Goal: Task Accomplishment & Management: Use online tool/utility

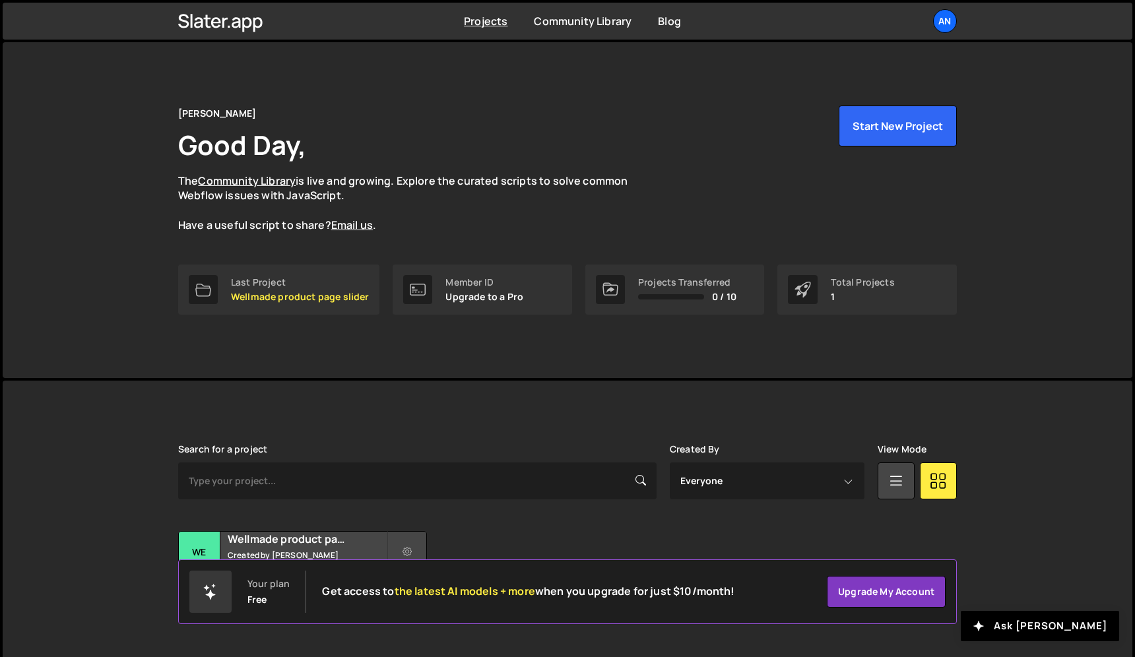
scroll to position [22, 0]
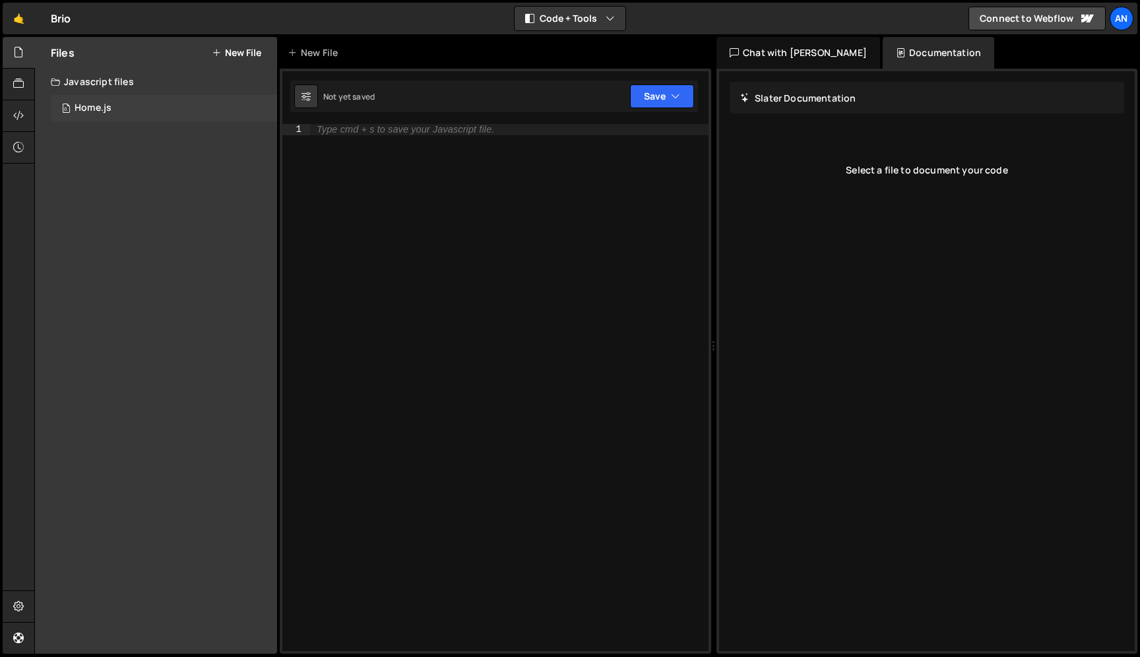
click at [115, 108] on div "0 Home.js 0" at bounding box center [164, 108] width 226 height 26
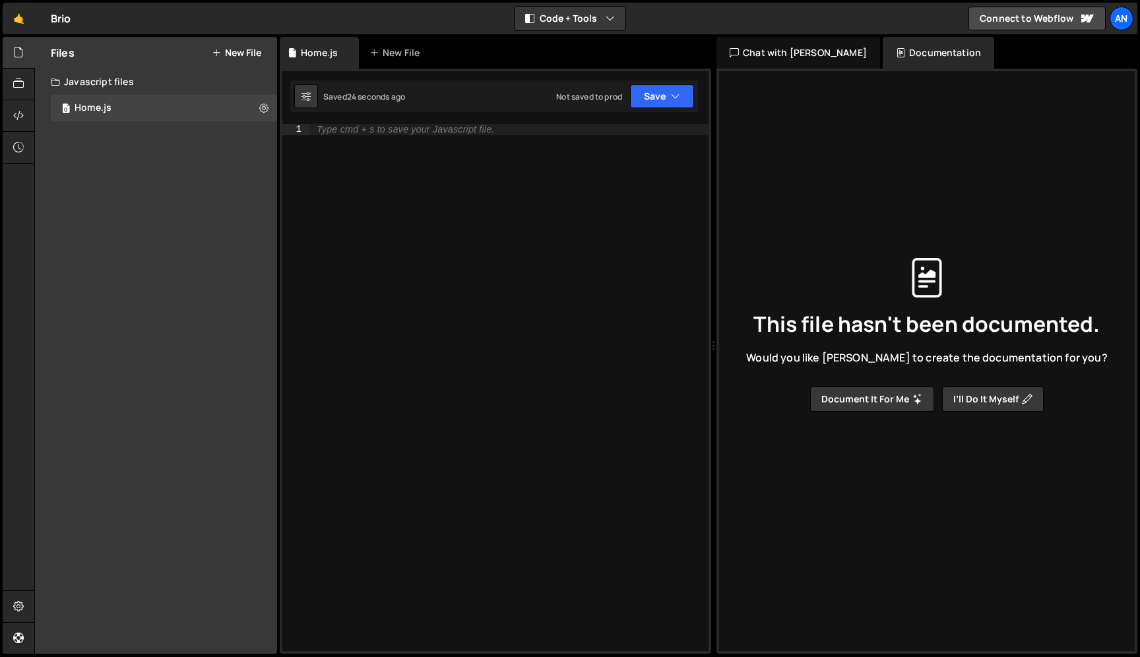
click at [381, 137] on div "Type cmd + s to save your Javascript file." at bounding box center [509, 398] width 398 height 549
type textarea "<script>"
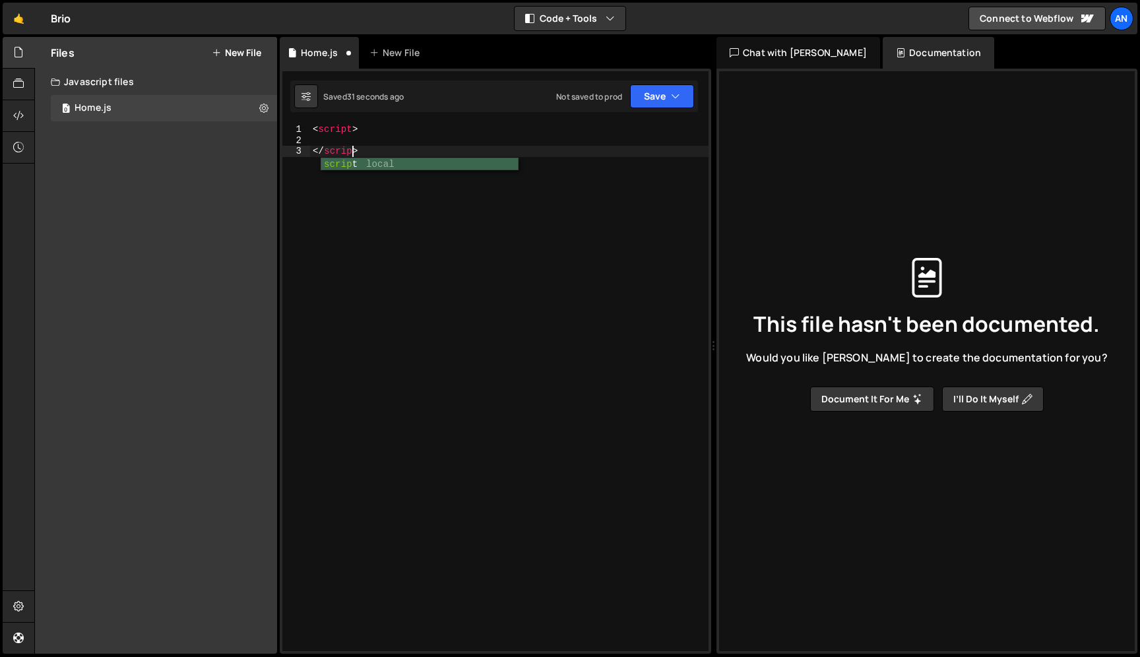
type textarea "</script>"
click at [449, 267] on div "< script > console.log("hello world!"); </ script >" at bounding box center [509, 398] width 398 height 549
click at [657, 100] on button "Save" at bounding box center [662, 96] width 64 height 24
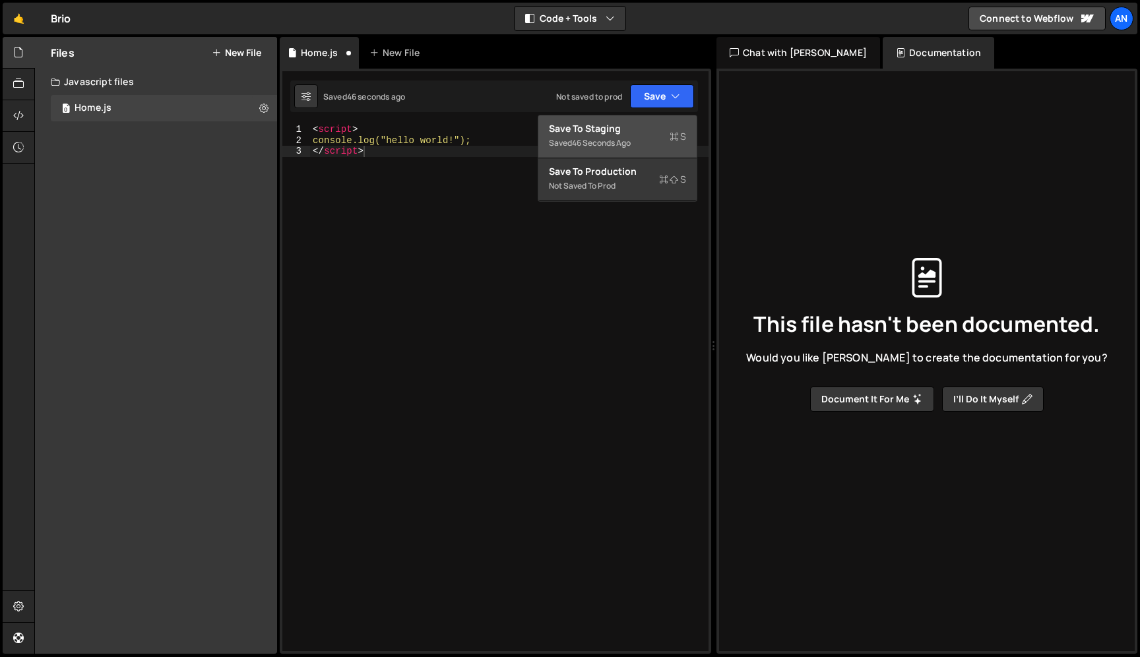
click at [642, 135] on div "Save to Staging S" at bounding box center [617, 128] width 137 height 13
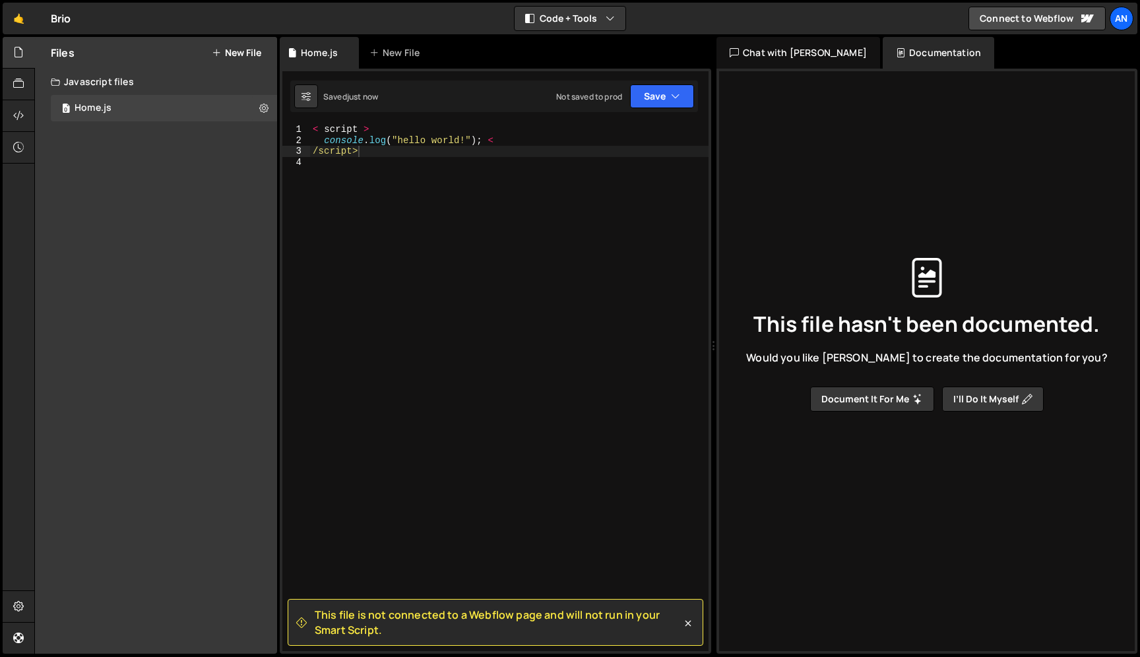
type textarea "< script >"
drag, startPoint x: 373, startPoint y: 127, endPoint x: 265, endPoint y: 127, distance: 108.8
click at [265, 127] on div "Files New File Javascript files 0 Home.js 0 CSS files Copy share link Edit File…" at bounding box center [587, 345] width 1106 height 617
drag, startPoint x: 367, startPoint y: 154, endPoint x: 250, endPoint y: 154, distance: 117.4
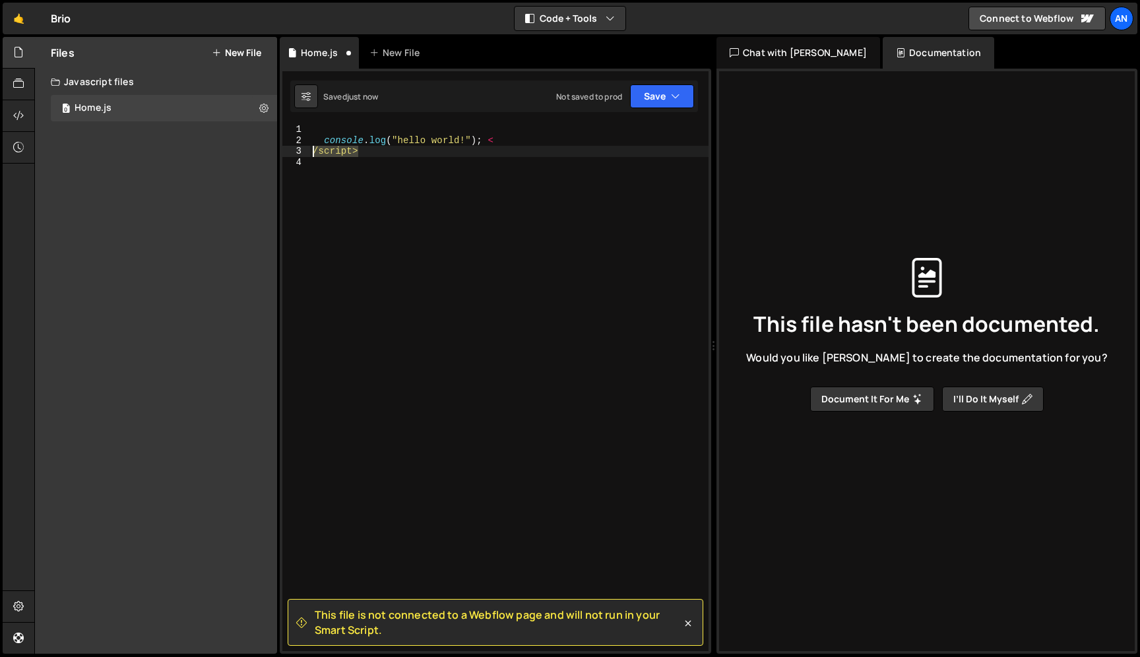
click at [250, 154] on div "Files New File Javascript files 0 Home.js 0 CSS files Copy share link Edit File…" at bounding box center [587, 345] width 1106 height 617
type textarea "/script>"
click at [324, 141] on div "console . log ( "hello world!" ) ; <" at bounding box center [509, 398] width 398 height 549
type textarea "console.log("hello world!"); <"
click at [670, 94] on button "Save" at bounding box center [662, 96] width 64 height 24
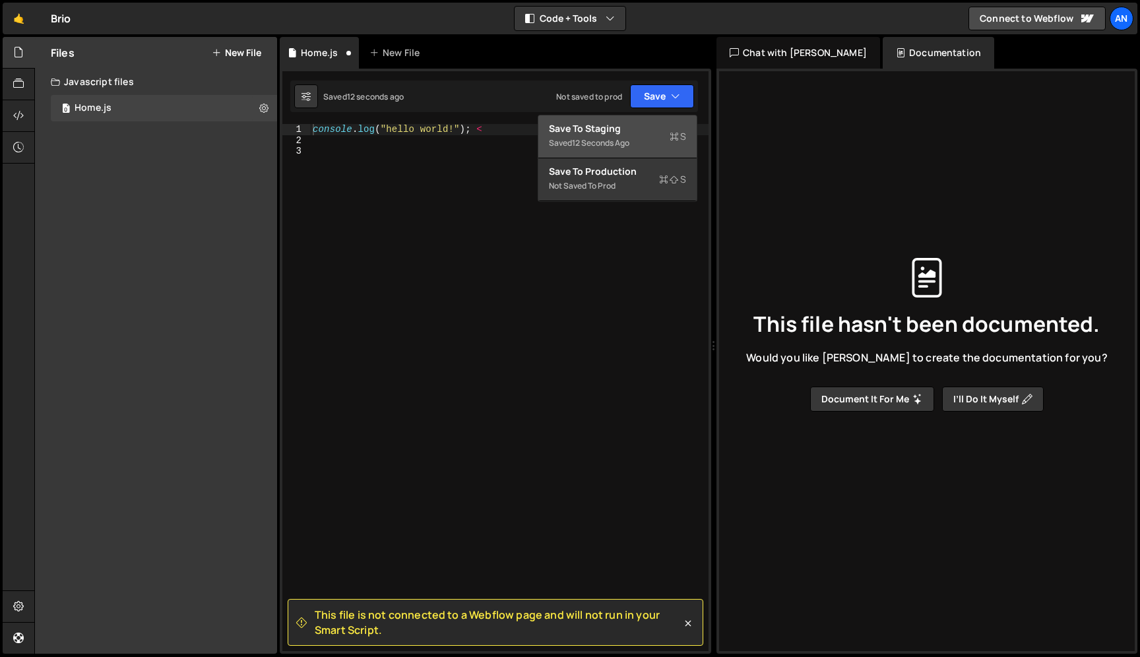
click at [614, 137] on div "Saved 12 seconds ago" at bounding box center [617, 143] width 137 height 16
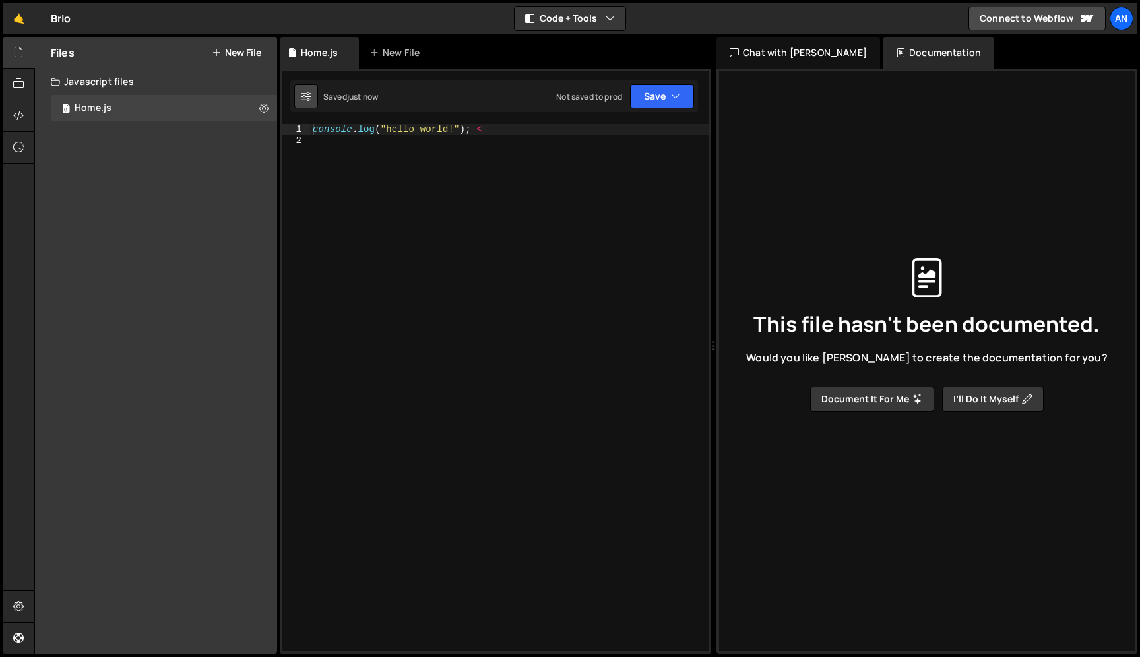
click at [310, 100] on icon at bounding box center [305, 96] width 9 height 13
select select "editor"
select select "ace/theme/monokai"
type input "14"
checkbox input "true"
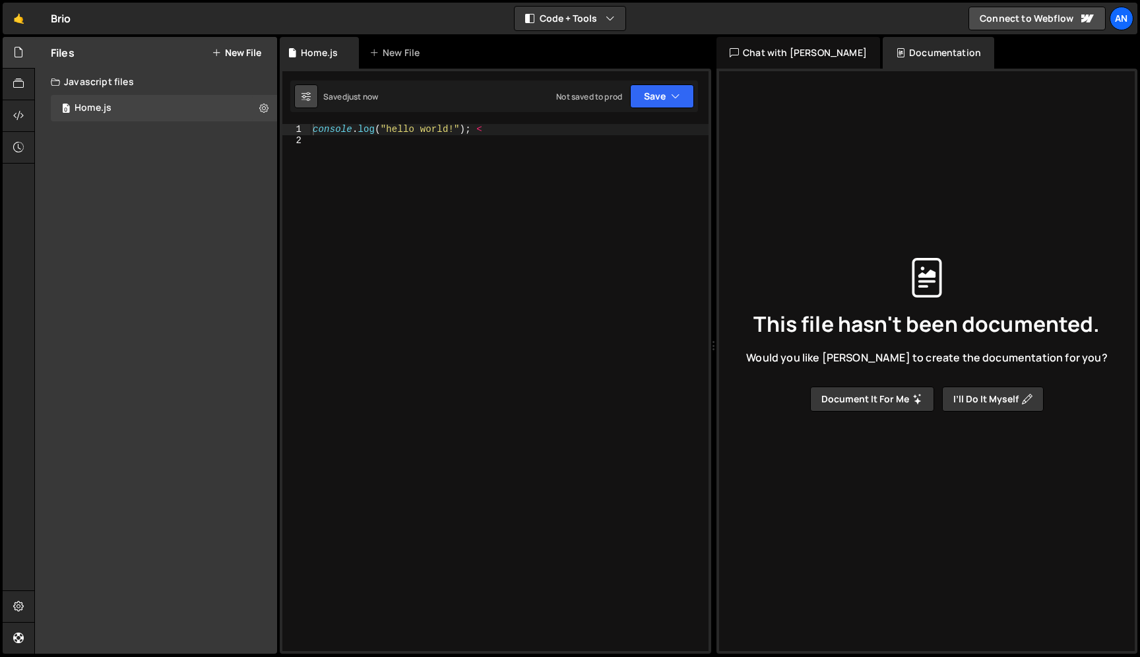
checkbox input "true"
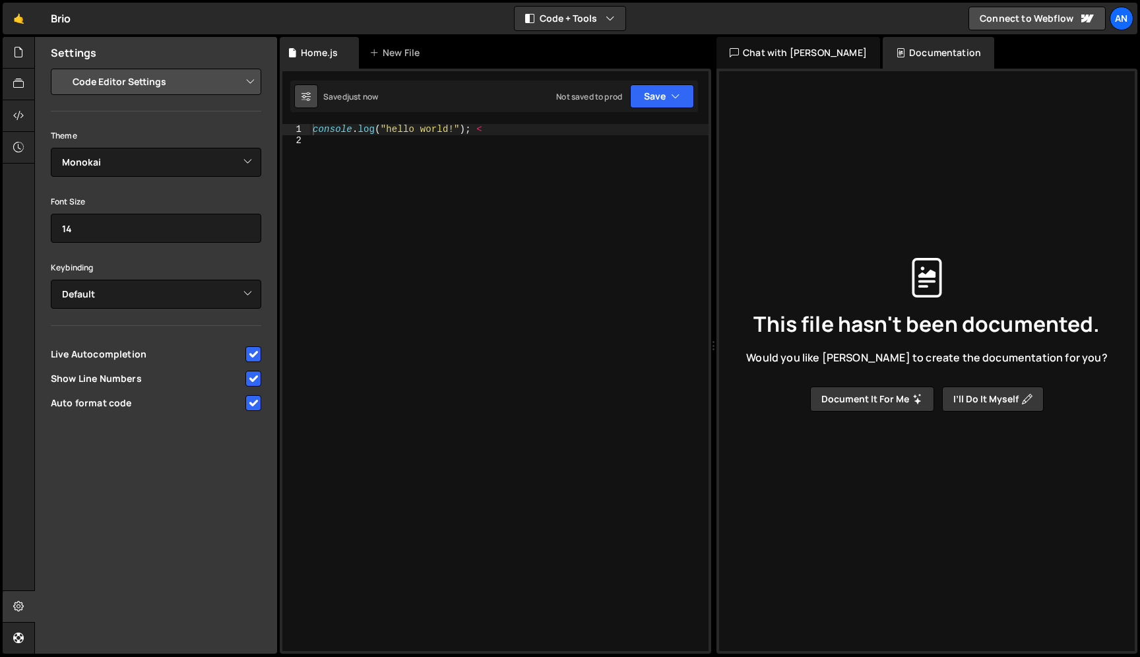
click at [310, 100] on icon at bounding box center [305, 96] width 9 height 13
click at [13, 84] on icon at bounding box center [18, 84] width 11 height 15
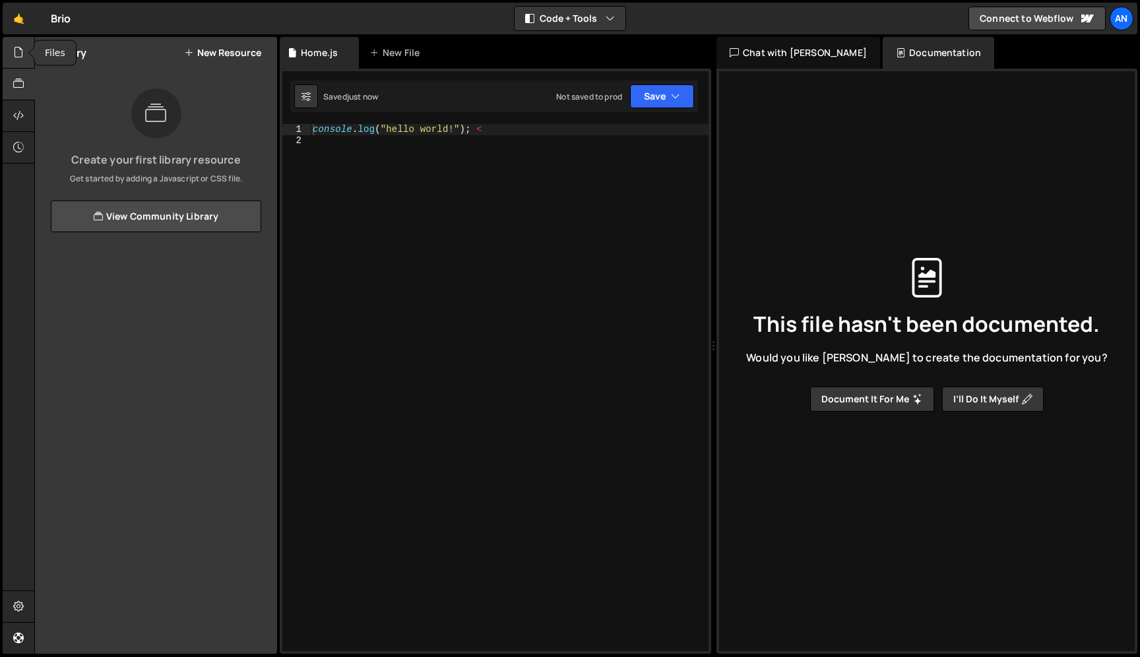
click at [19, 53] on icon at bounding box center [18, 52] width 11 height 15
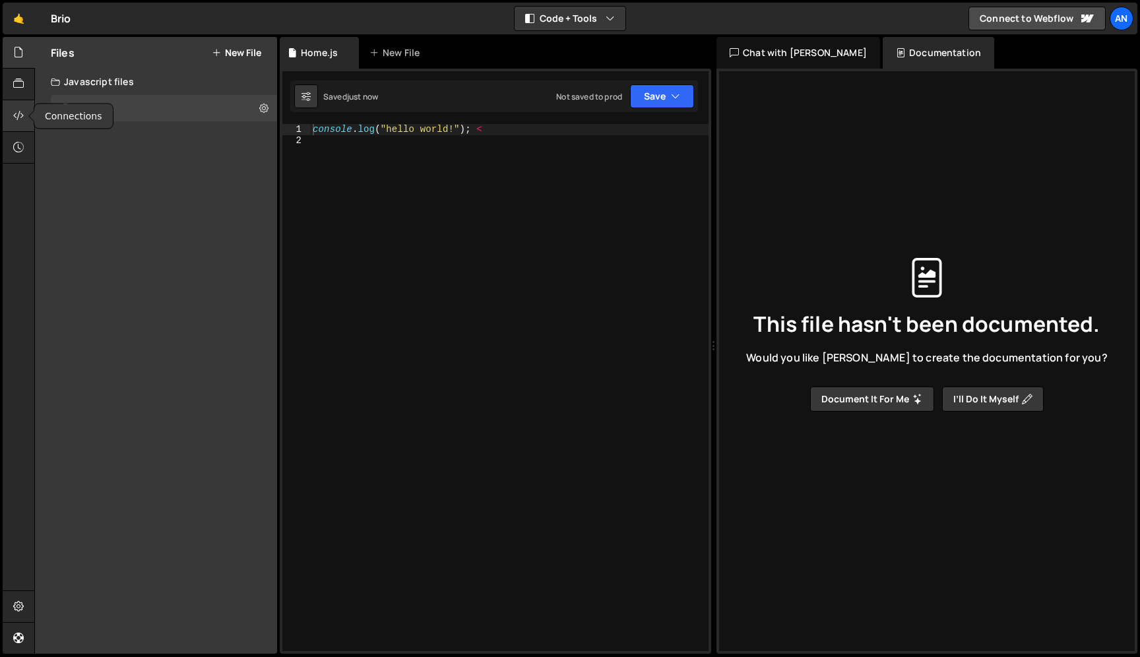
click at [20, 117] on icon at bounding box center [18, 115] width 11 height 15
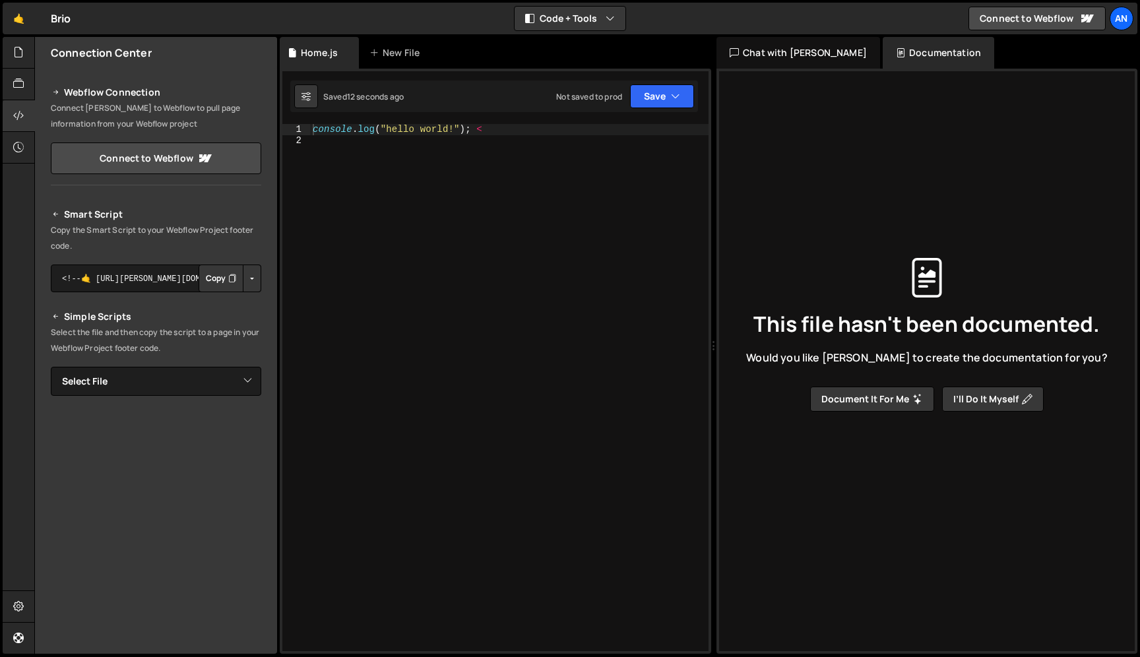
click at [210, 280] on button "Copy" at bounding box center [221, 279] width 45 height 28
click at [653, 99] on button "Save" at bounding box center [662, 96] width 64 height 24
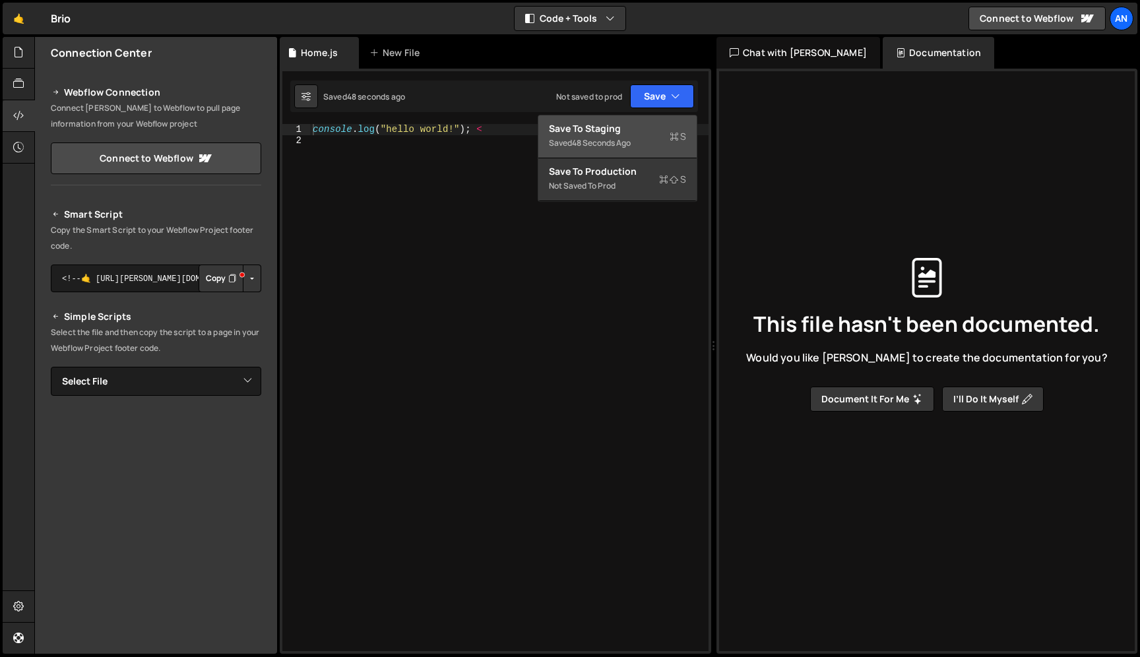
click at [622, 129] on div "Save to Staging S" at bounding box center [617, 128] width 137 height 13
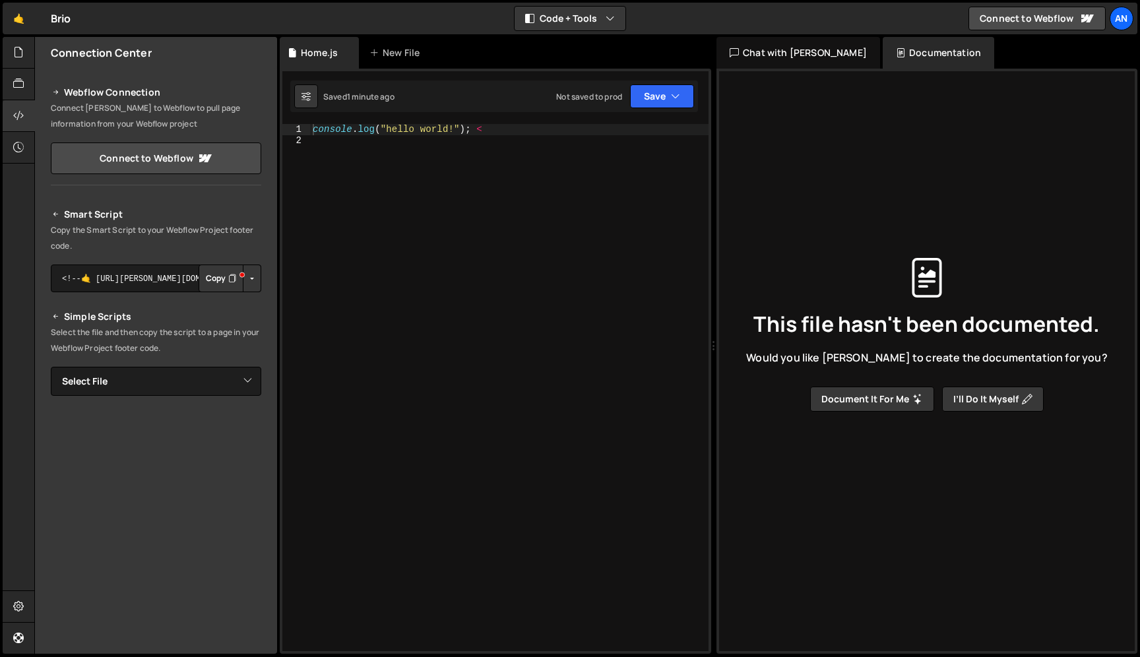
click at [324, 136] on div "console . log ( "hello world!" ) ; <" at bounding box center [509, 398] width 398 height 549
click at [314, 129] on div "console . log ( "hello world!" ) ; <" at bounding box center [509, 398] width 398 height 549
type textarea "console.log("hello world!"); <"
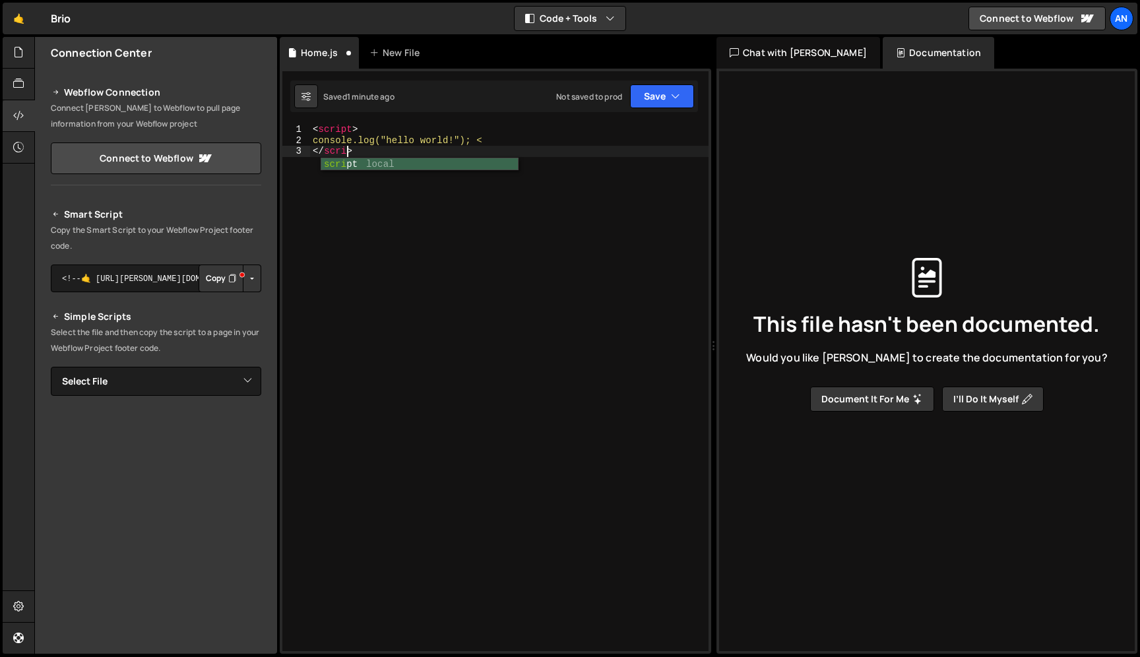
scroll to position [0, 3]
type textarea "</script>"
click at [352, 162] on div "< script > console.log("hello world!"); < </ script >" at bounding box center [509, 398] width 398 height 549
type textarea "/script>"
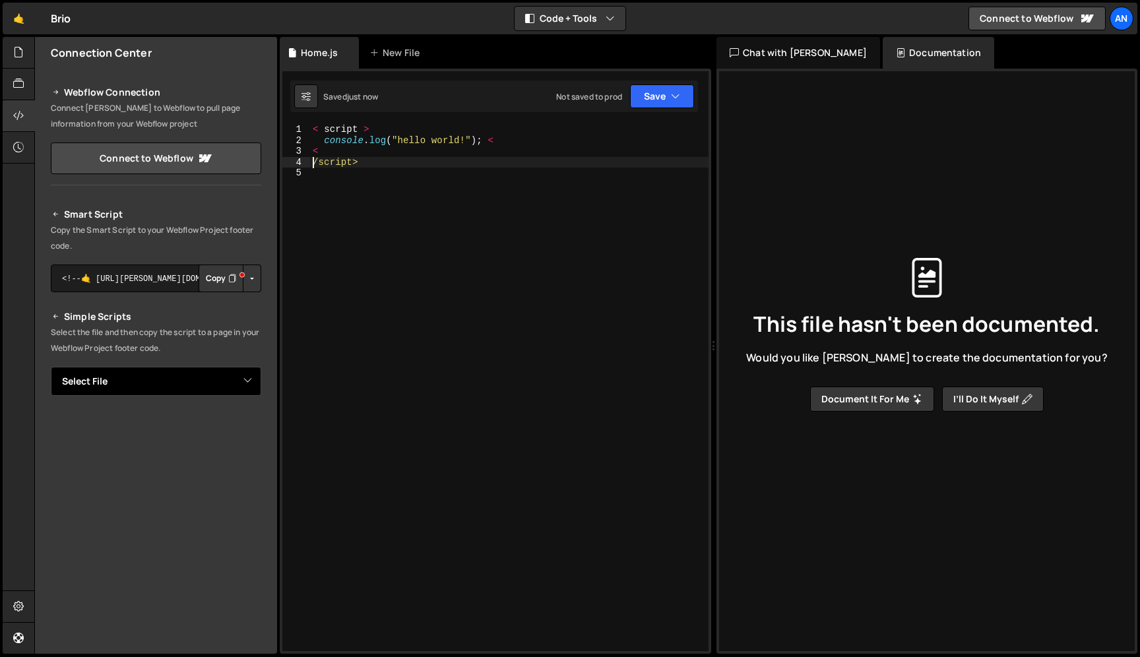
click at [177, 367] on select "Select File Home.js" at bounding box center [156, 381] width 210 height 29
select select "48232"
click at [51, 367] on select "Select File Home.js" at bounding box center [156, 381] width 210 height 29
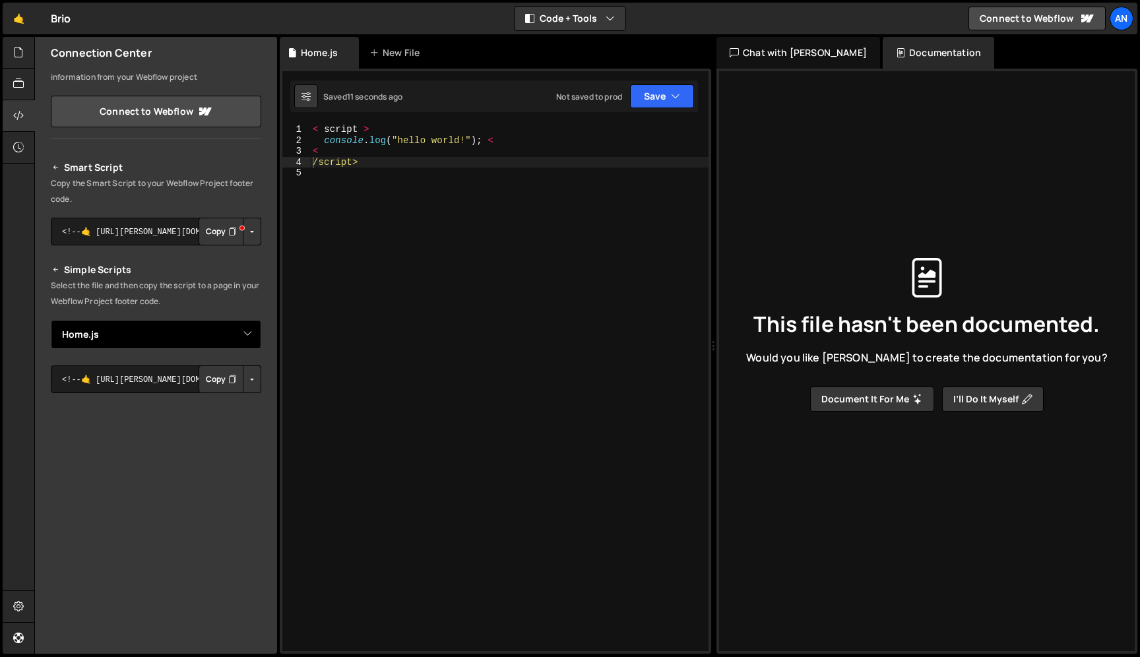
scroll to position [60, 0]
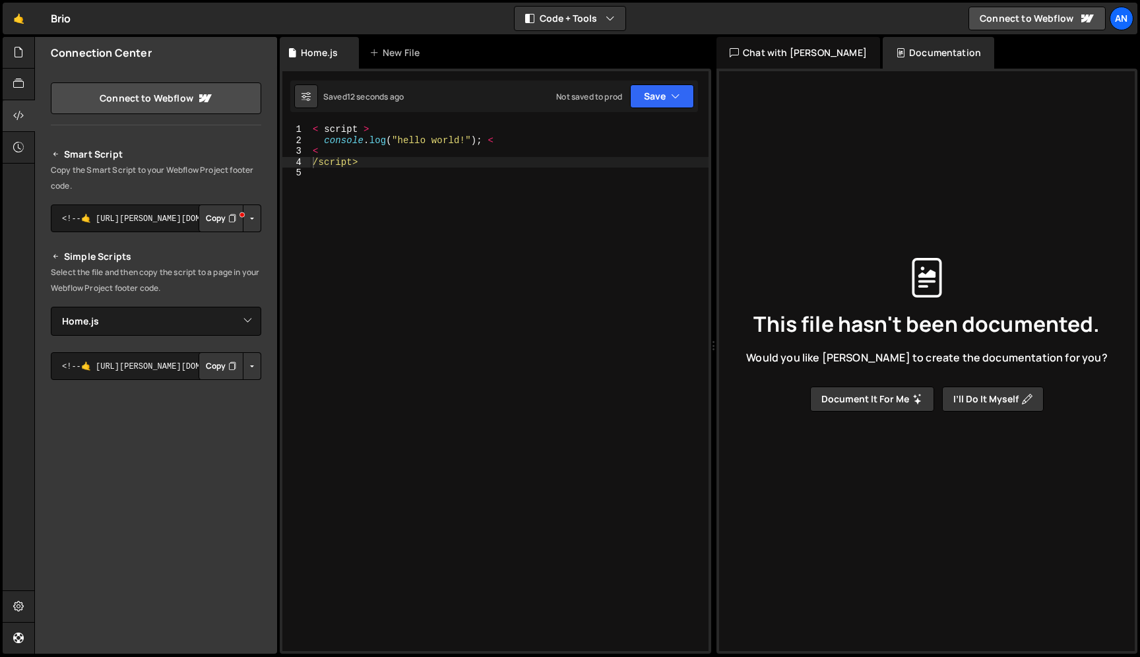
click at [206, 371] on button "Copy" at bounding box center [221, 366] width 45 height 28
drag, startPoint x: 373, startPoint y: 166, endPoint x: 294, endPoint y: 152, distance: 80.2
click at [294, 152] on div "/script> 1 2 3 4 5 < script > console . log ( "hello world!" ) ; < < /script> ה…" at bounding box center [495, 387] width 426 height 527
type textarea "< /script>"
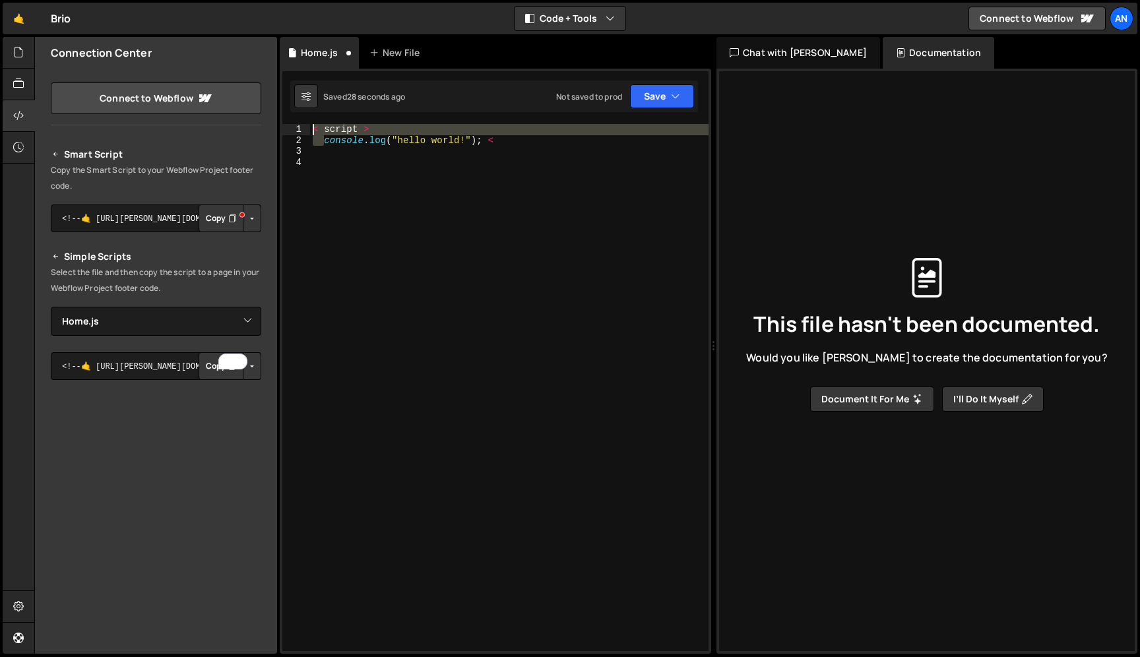
drag, startPoint x: 323, startPoint y: 141, endPoint x: 286, endPoint y: 104, distance: 52.2
click at [286, 104] on div "1 Type cmd + s to save your Javascript file. הההההההההההההההההההההההההההההההההה…" at bounding box center [495, 361] width 431 height 585
type textarea "console.log("hello world!"); <"
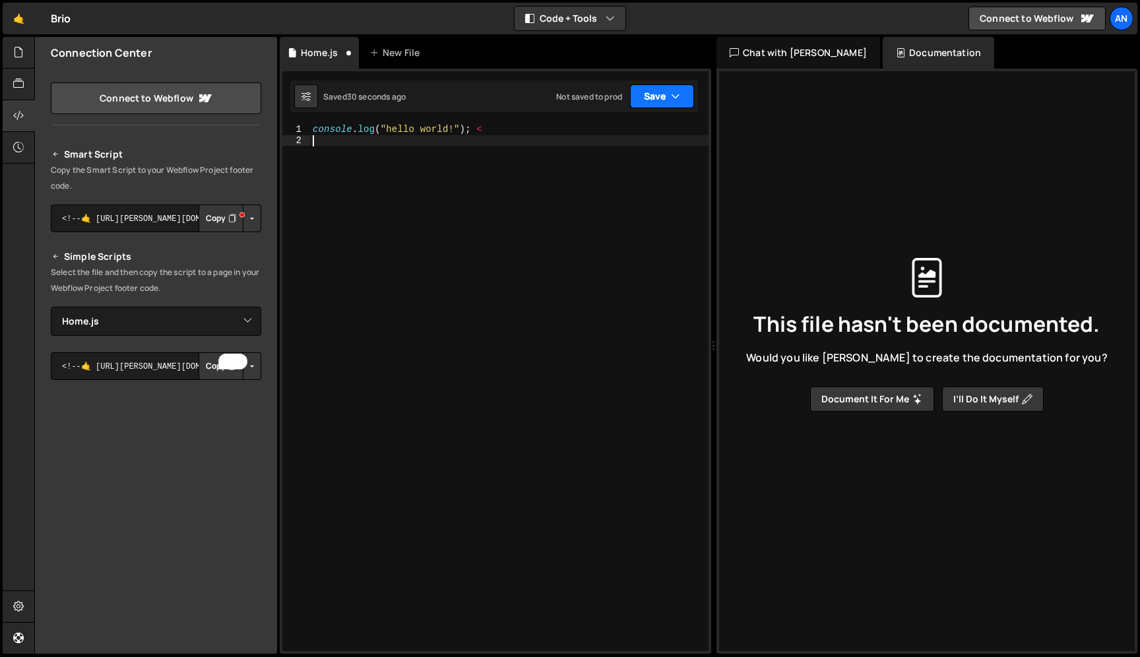
click at [668, 99] on button "Save" at bounding box center [662, 96] width 64 height 24
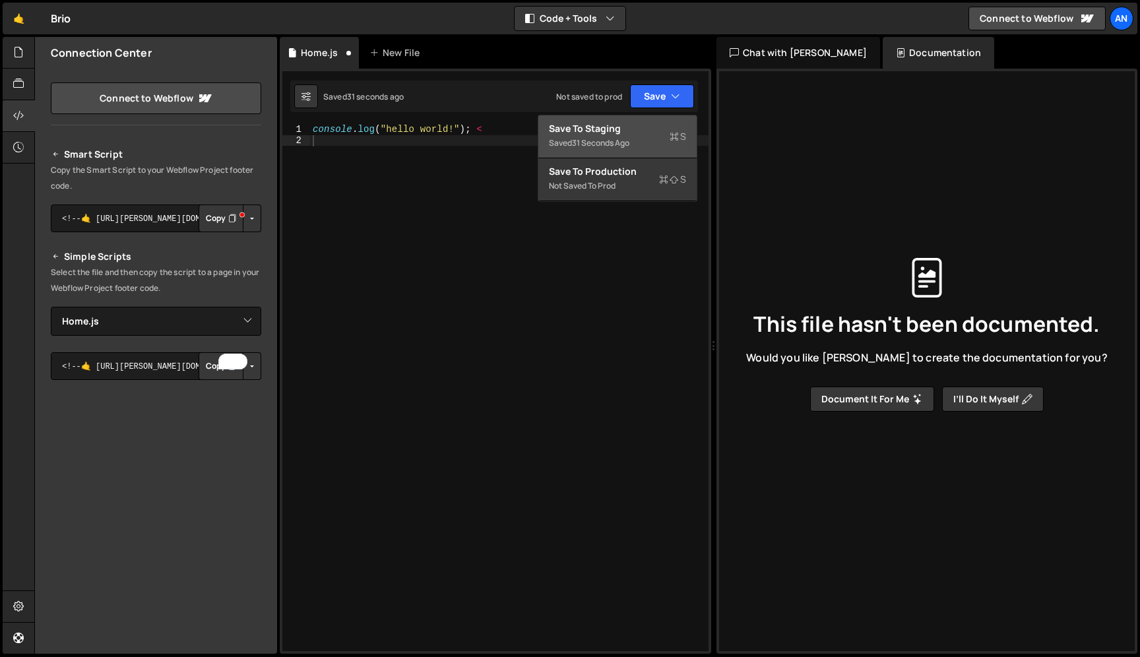
click at [627, 125] on div "Save to Staging S" at bounding box center [617, 128] width 137 height 13
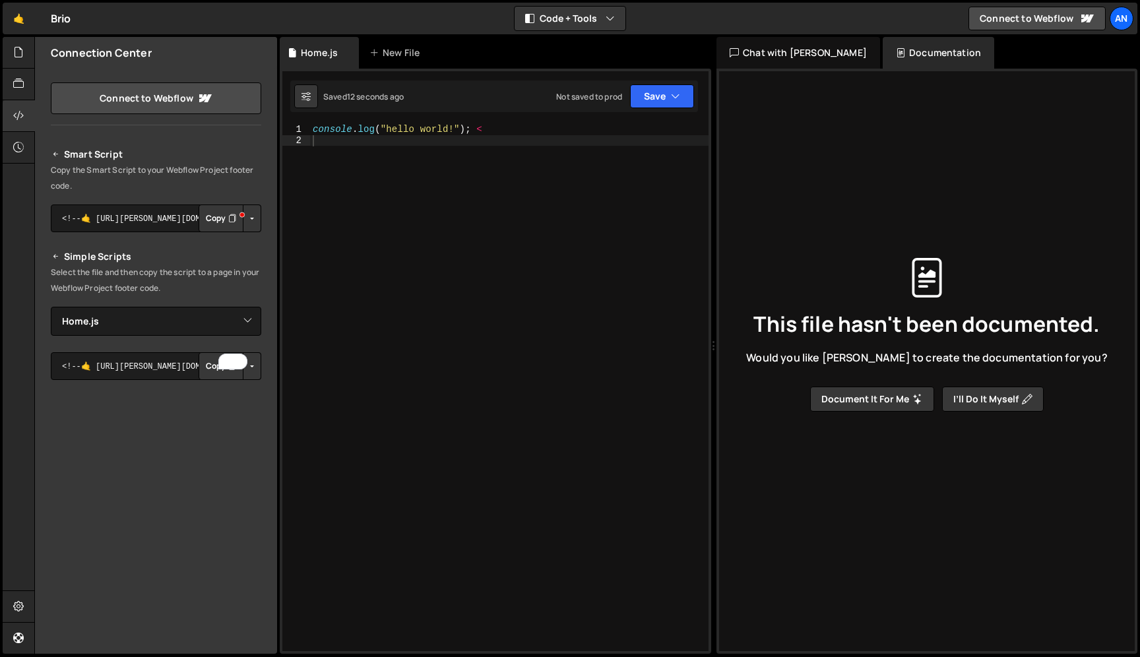
click at [502, 129] on div "console . log ( "hello world!" ) ; <" at bounding box center [509, 398] width 398 height 549
type textarea "console.log("hello world!");"
click at [657, 106] on button "Save" at bounding box center [662, 96] width 64 height 24
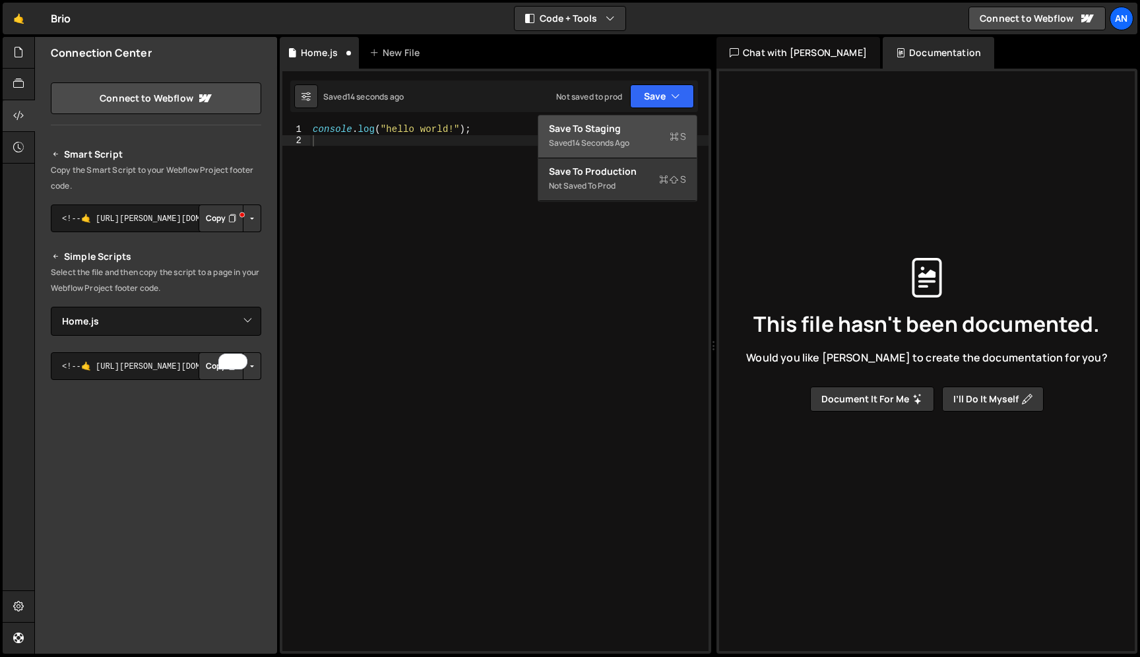
click at [627, 124] on div "Save to Staging S" at bounding box center [617, 128] width 137 height 13
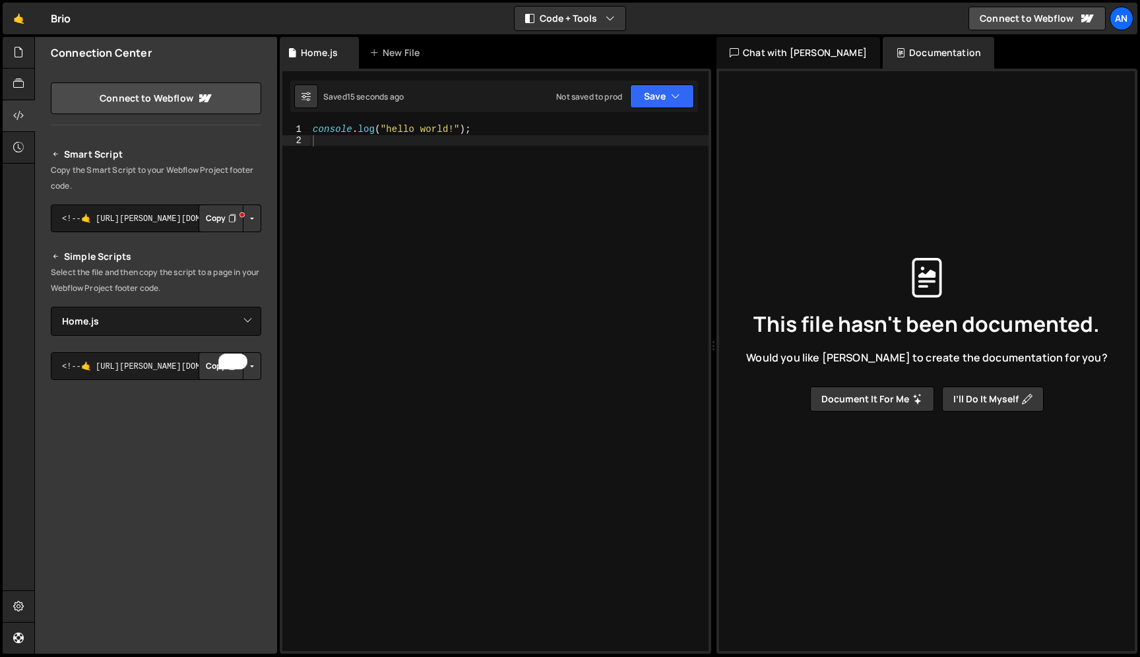
click at [379, 174] on div "console . log ( "hello world!" ) ;" at bounding box center [509, 398] width 398 height 549
type textarea "console.log("hello world!");"
paste textarea
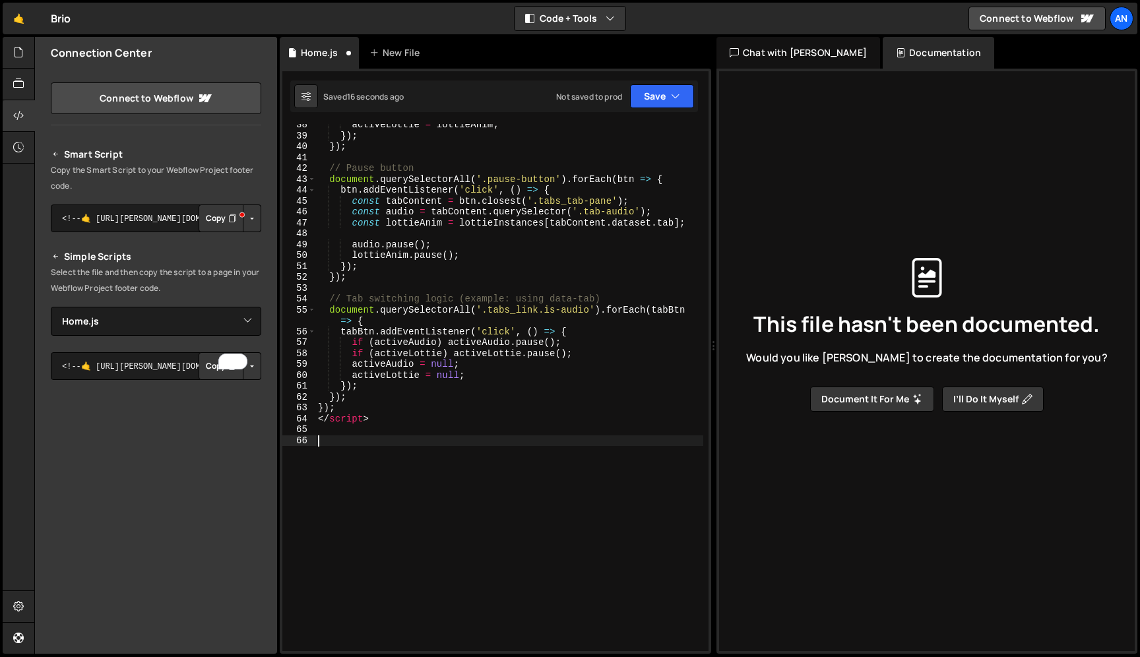
scroll to position [471, 0]
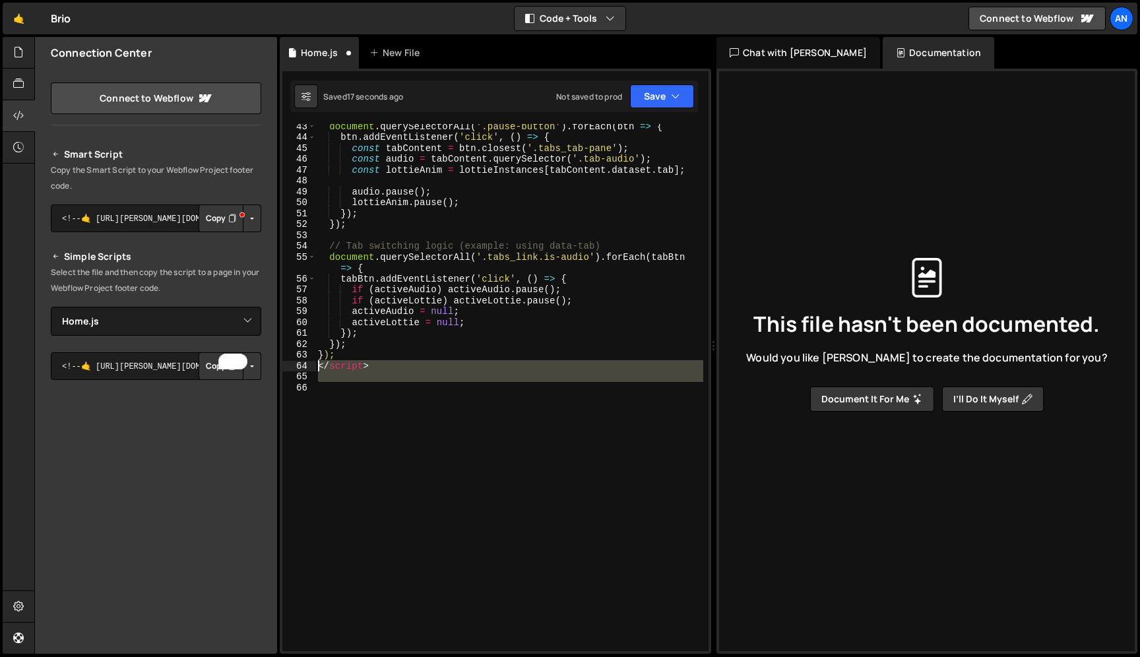
drag, startPoint x: 349, startPoint y: 457, endPoint x: 313, endPoint y: 368, distance: 95.9
click at [313, 368] on div "43 44 45 46 47 48 49 50 51 52 53 54 55 56 57 58 59 60 61 62 63 64 65 66 documen…" at bounding box center [495, 387] width 426 height 527
type textarea "</script>"
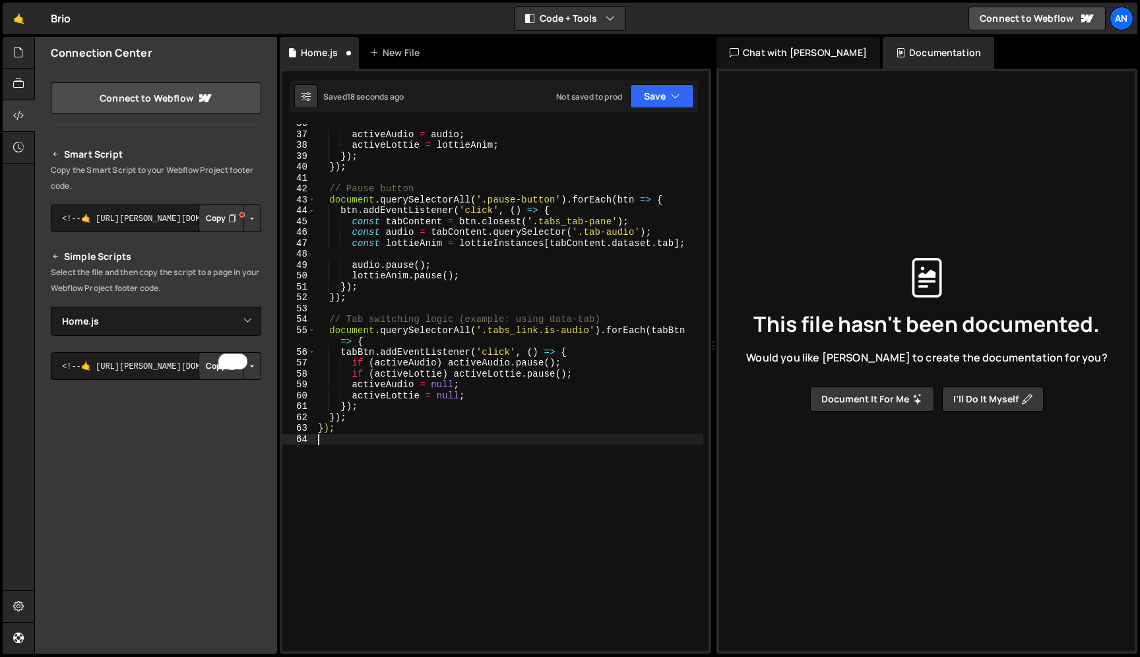
scroll to position [0, 0]
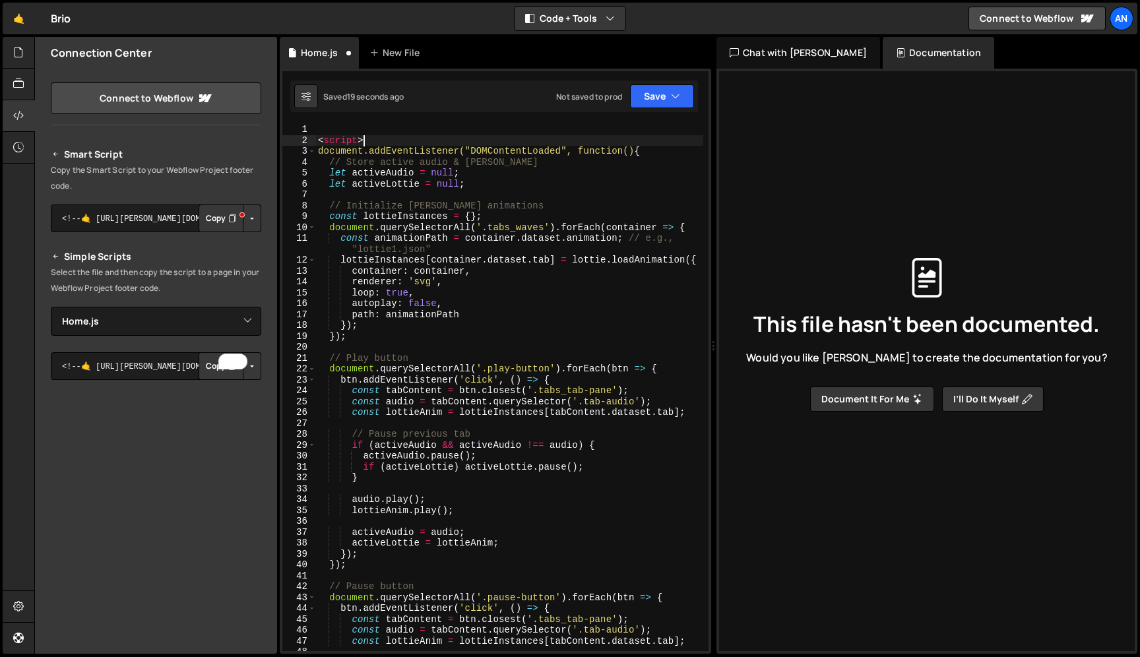
drag, startPoint x: 373, startPoint y: 137, endPoint x: 266, endPoint y: 137, distance: 106.9
click at [266, 137] on div "Files New File Javascript files 0 Home.js 0 CSS files Copy share link Edit File…" at bounding box center [587, 345] width 1106 height 617
type textarea "<script>"
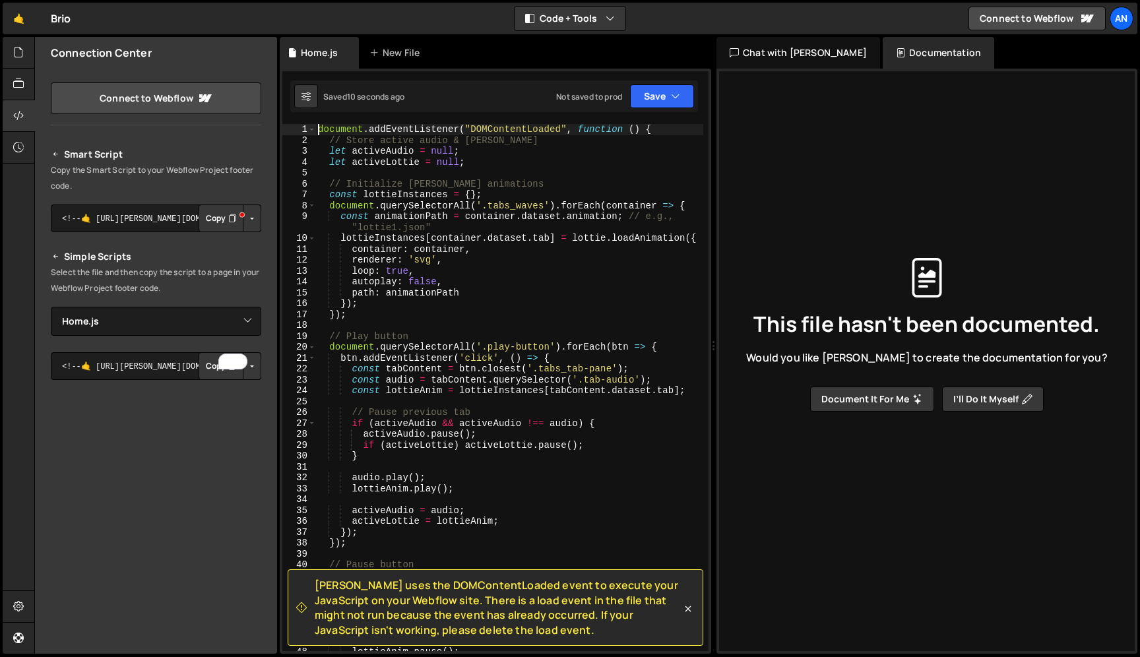
click at [457, 507] on div "document . addEventListener ( "DOMContentLoaded" , function ( ) { // Store acti…" at bounding box center [509, 398] width 388 height 549
click at [420, 316] on div "document . addEventListener ( "DOMContentLoaded" , function ( ) { // Store acti…" at bounding box center [509, 398] width 388 height 549
type textarea "});"
click at [408, 323] on div "document . addEventListener ( "DOMContentLoaded" , function ( ) { // Store acti…" at bounding box center [509, 398] width 388 height 549
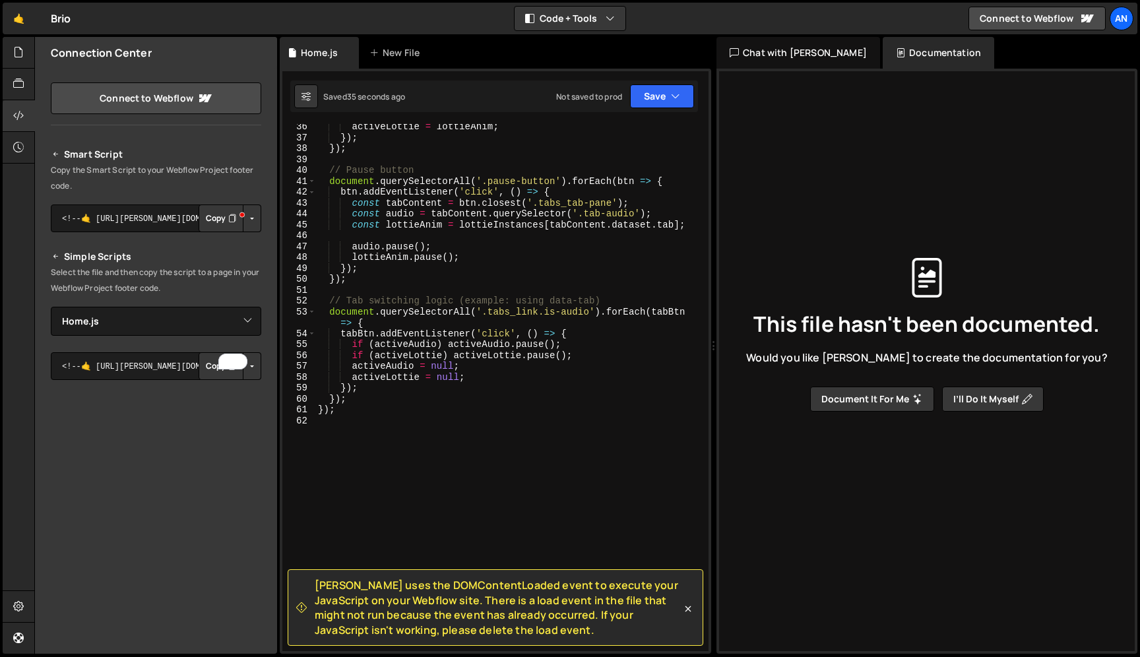
scroll to position [394, 0]
click at [685, 602] on icon at bounding box center [687, 608] width 13 height 13
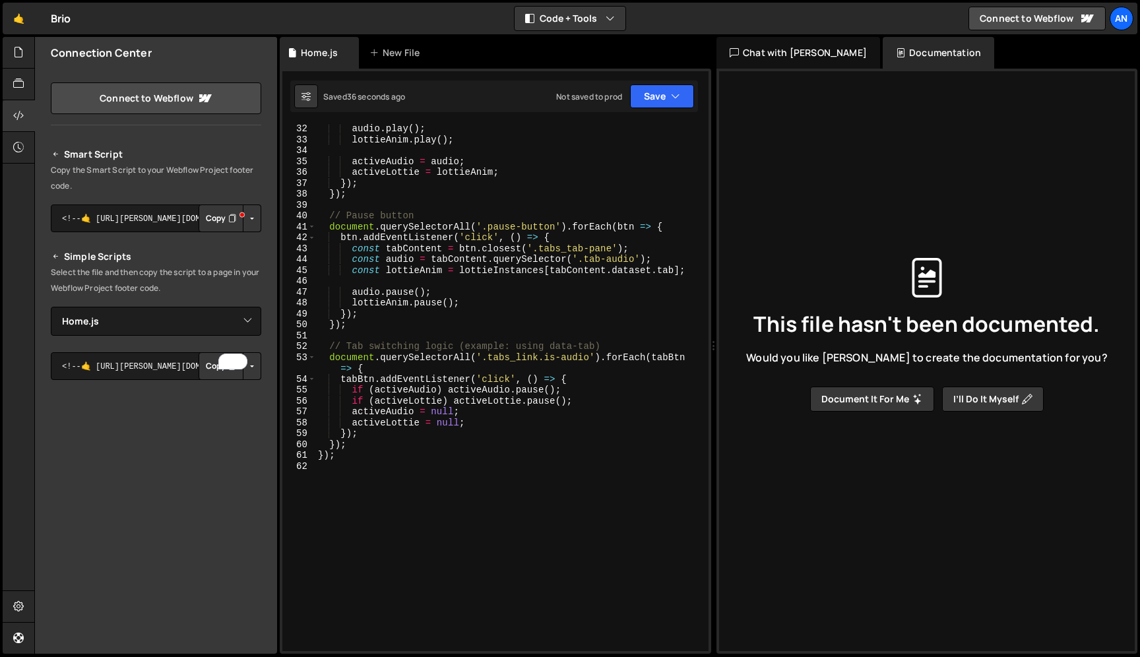
scroll to position [0, 0]
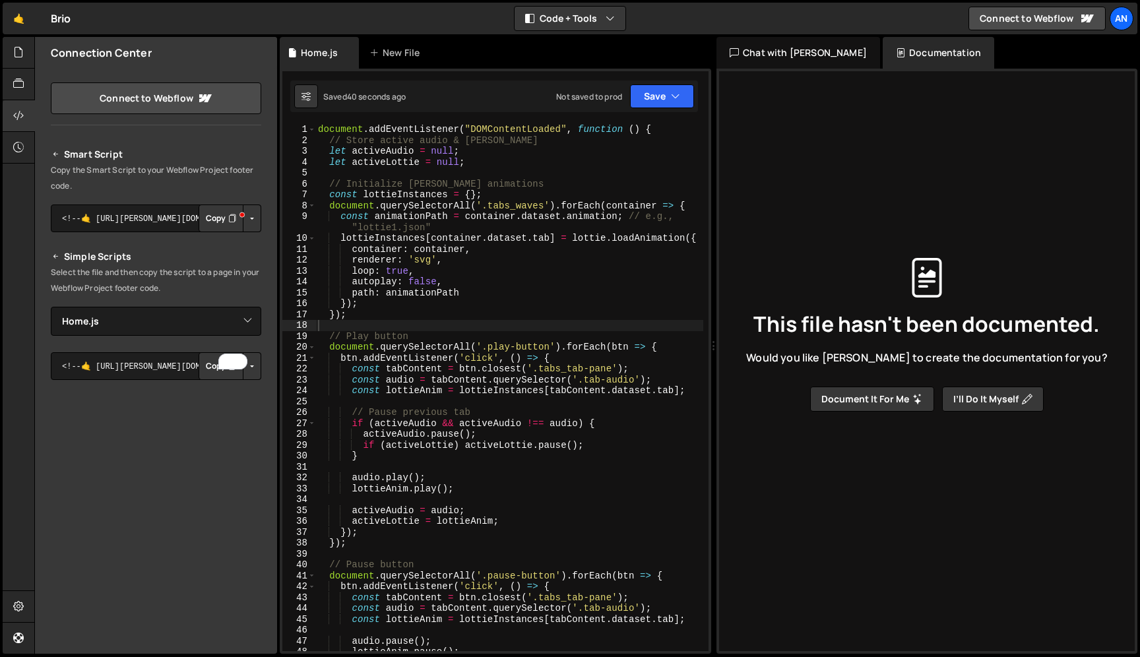
click at [484, 160] on div "document . addEventListener ( "DOMContentLoaded" , function ( ) { // Store acti…" at bounding box center [509, 398] width 388 height 549
type textarea "let activeLottie = null;"
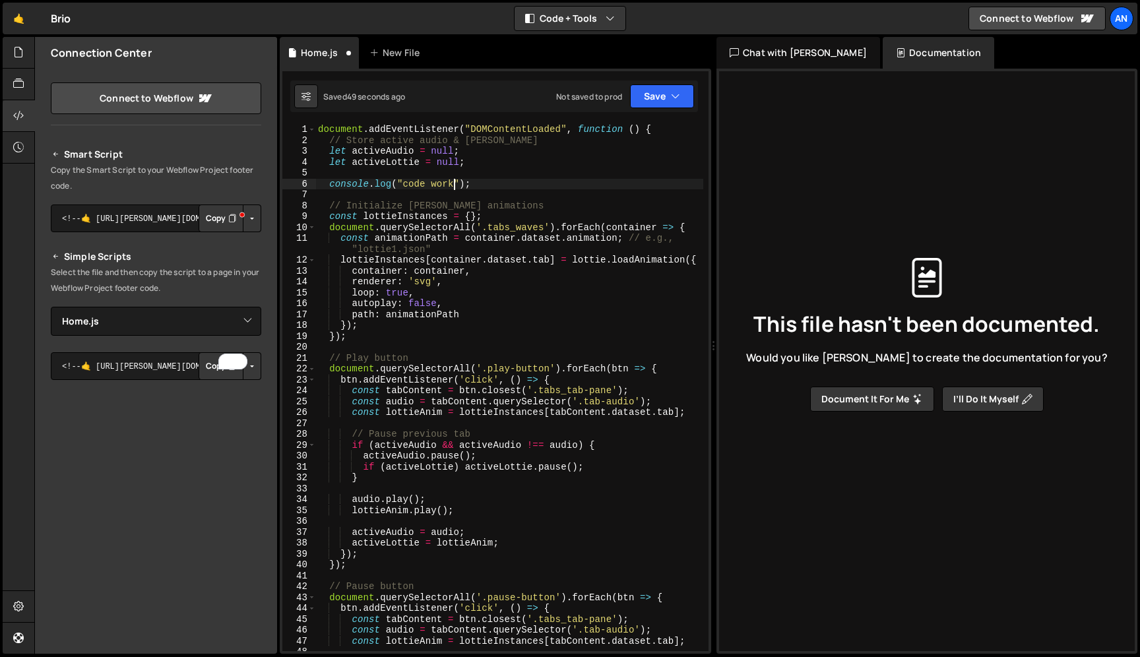
scroll to position [0, 9]
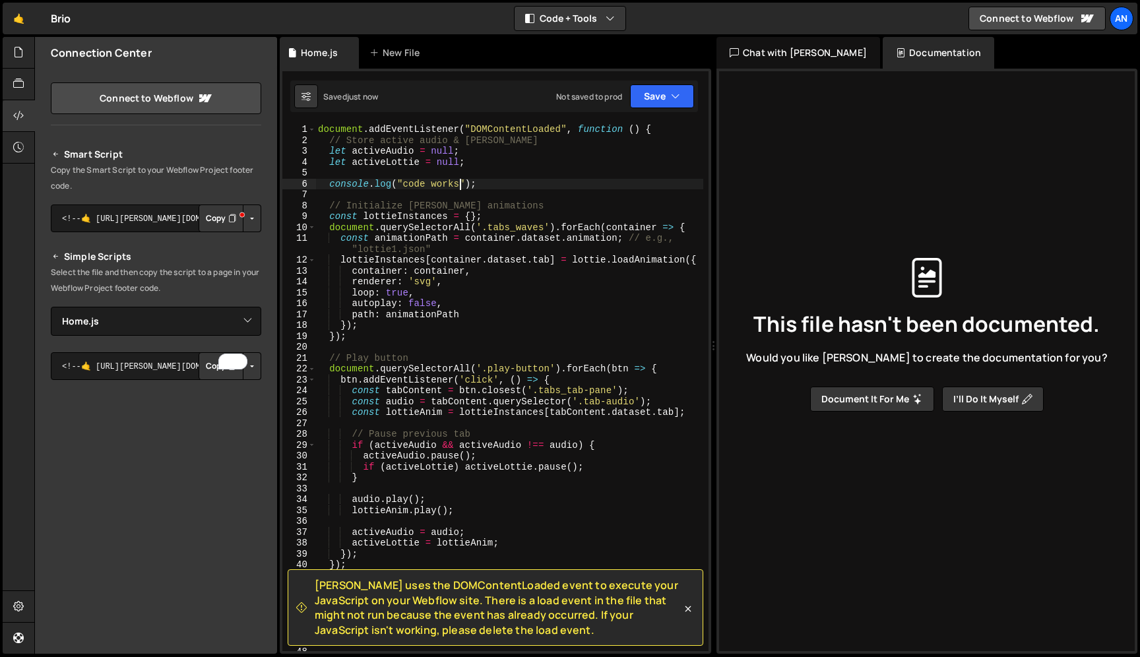
click at [449, 310] on div "document . addEventListener ( "DOMContentLoaded" , function ( ) { // Store acti…" at bounding box center [509, 398] width 388 height 549
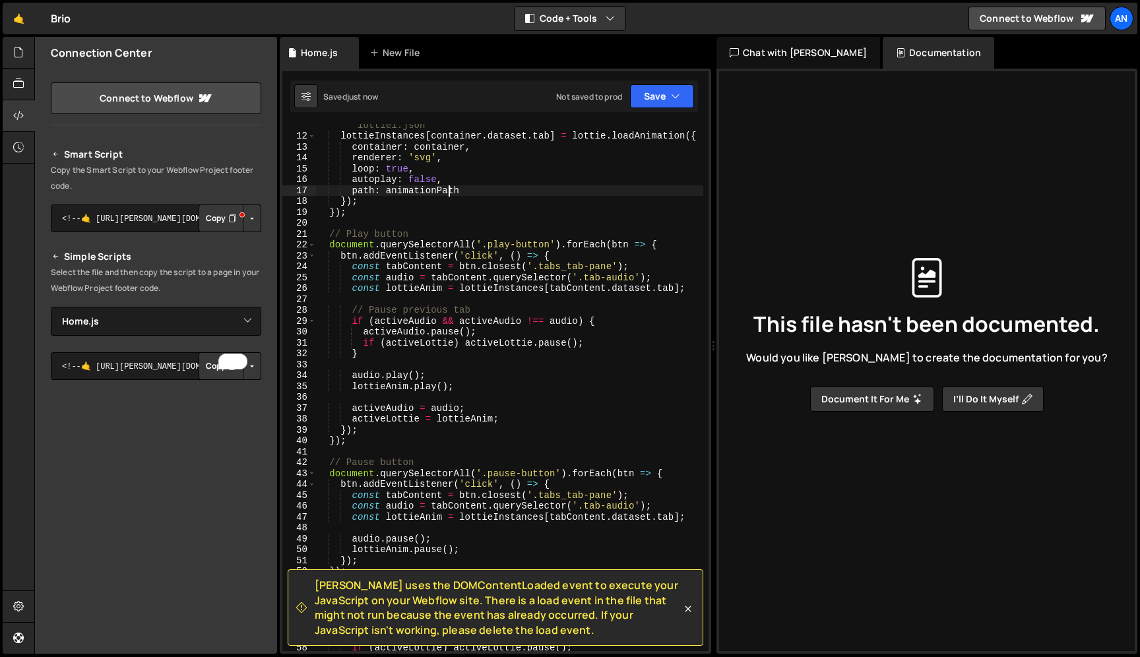
scroll to position [124, 0]
drag, startPoint x: 316, startPoint y: 585, endPoint x: 567, endPoint y: 644, distance: 258.1
click at [567, 644] on div "[PERSON_NAME] uses the DOMContentLoaded event to execute your JavaScript on you…" at bounding box center [496, 607] width 416 height 77
copy span "[PERSON_NAME] uses the DOMContentLoaded event to execute your JavaScript on you…"
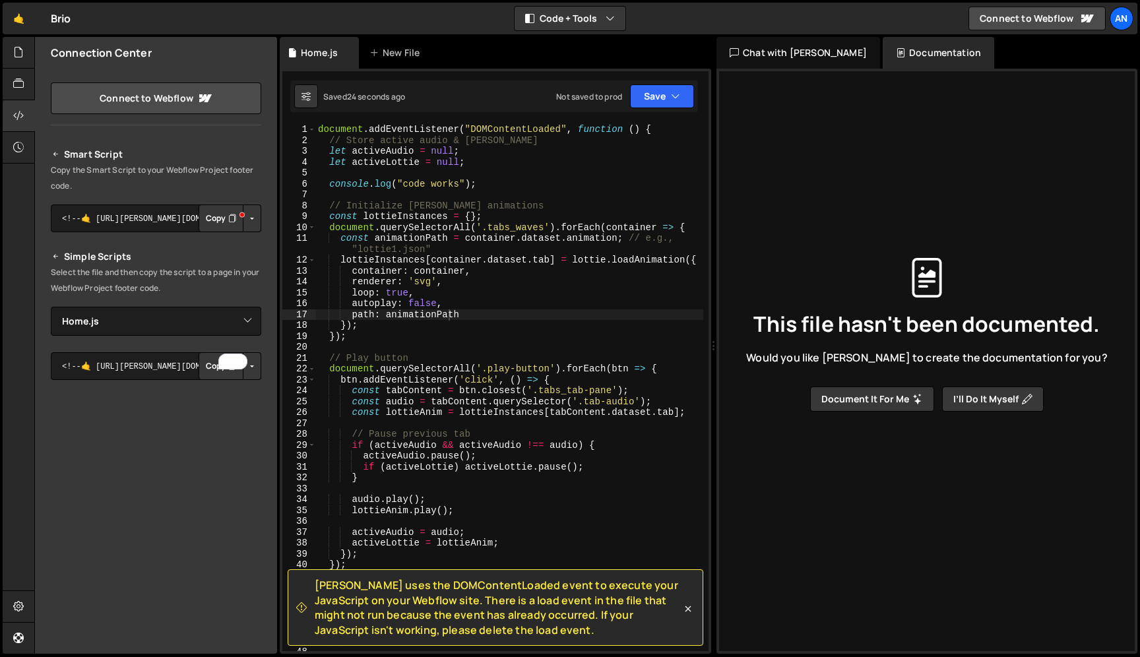
click at [372, 341] on div "document . addEventListener ( "DOMContentLoaded" , function ( ) { // Store acti…" at bounding box center [509, 398] width 388 height 549
type textarea "});"
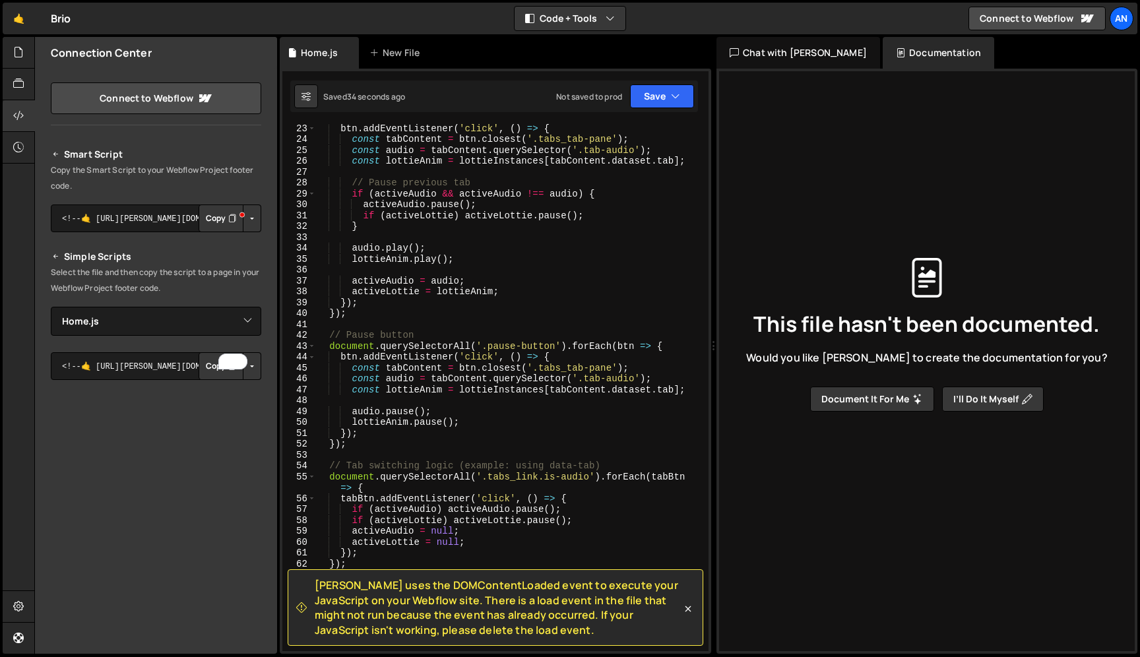
scroll to position [449, 0]
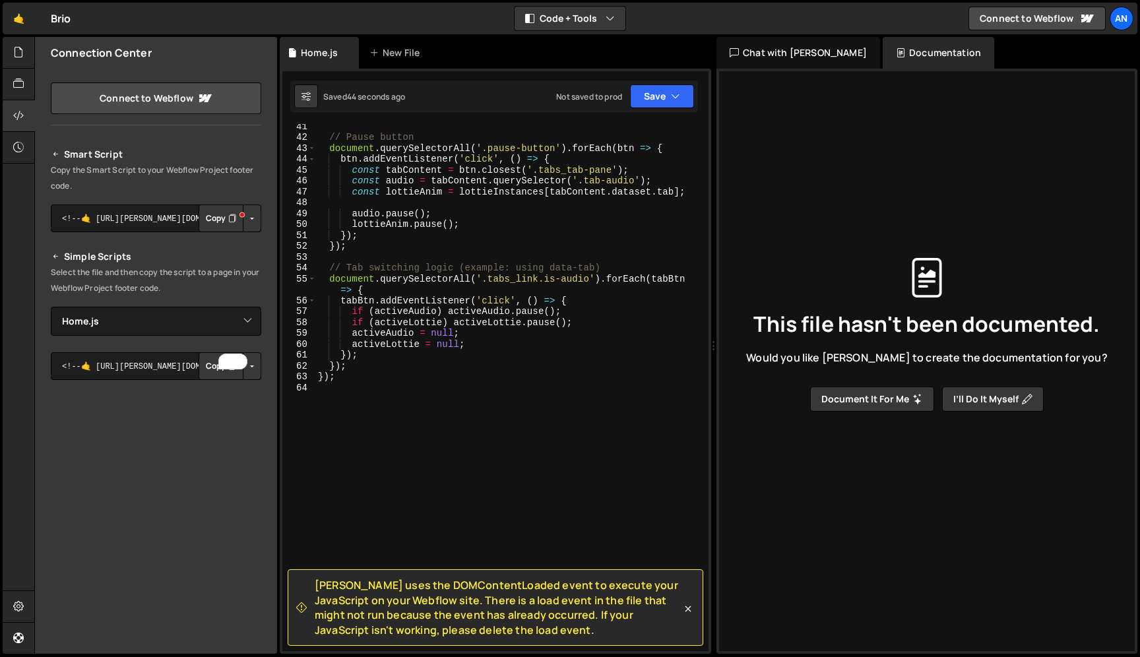
click at [420, 413] on div "// Pause button document . querySelectorAll ( '.pause-button' ) . forEach ( btn…" at bounding box center [509, 395] width 388 height 549
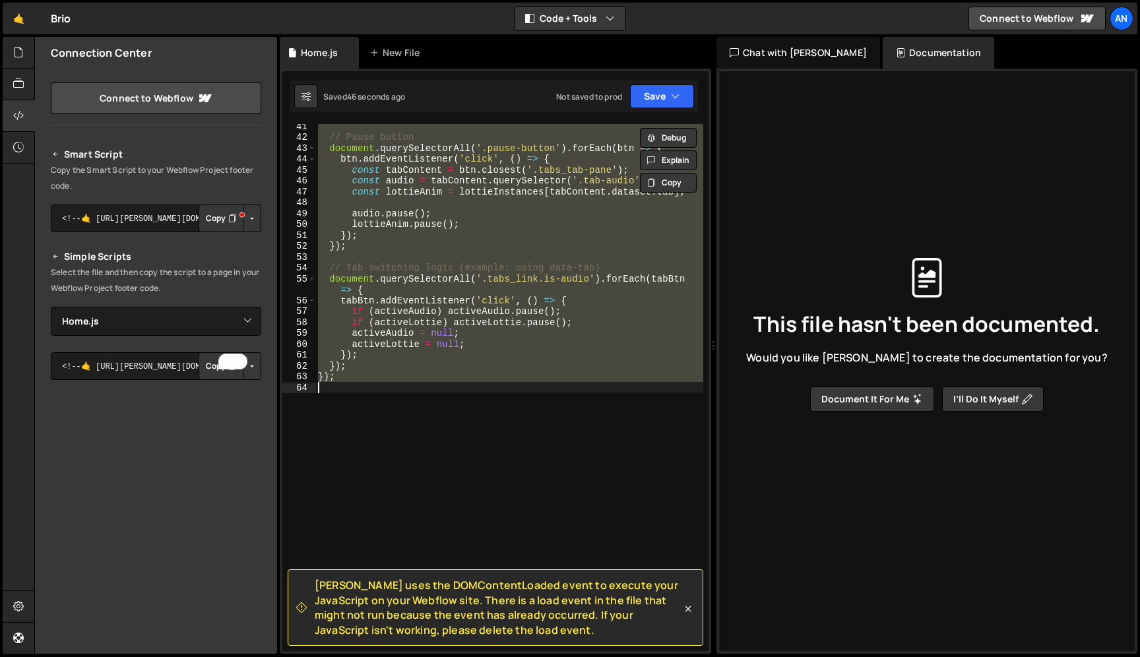
paste textarea "document.querySelectorAll(".pause-button").forEach((btn) => (btn.style.display …"
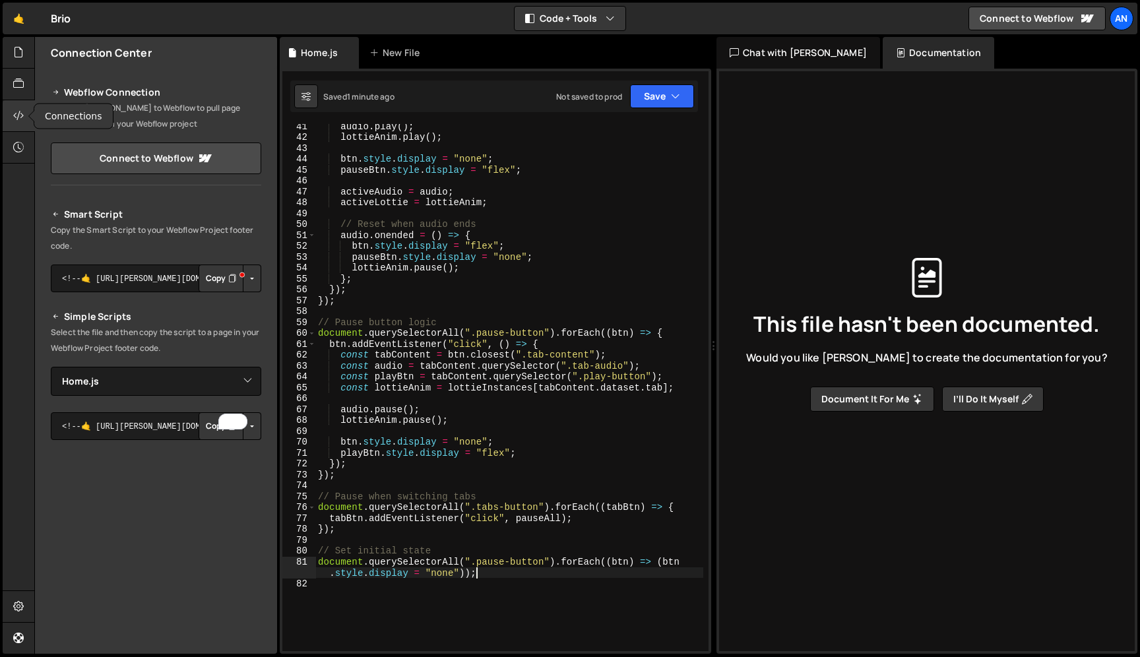
click at [18, 114] on icon at bounding box center [18, 115] width 11 height 15
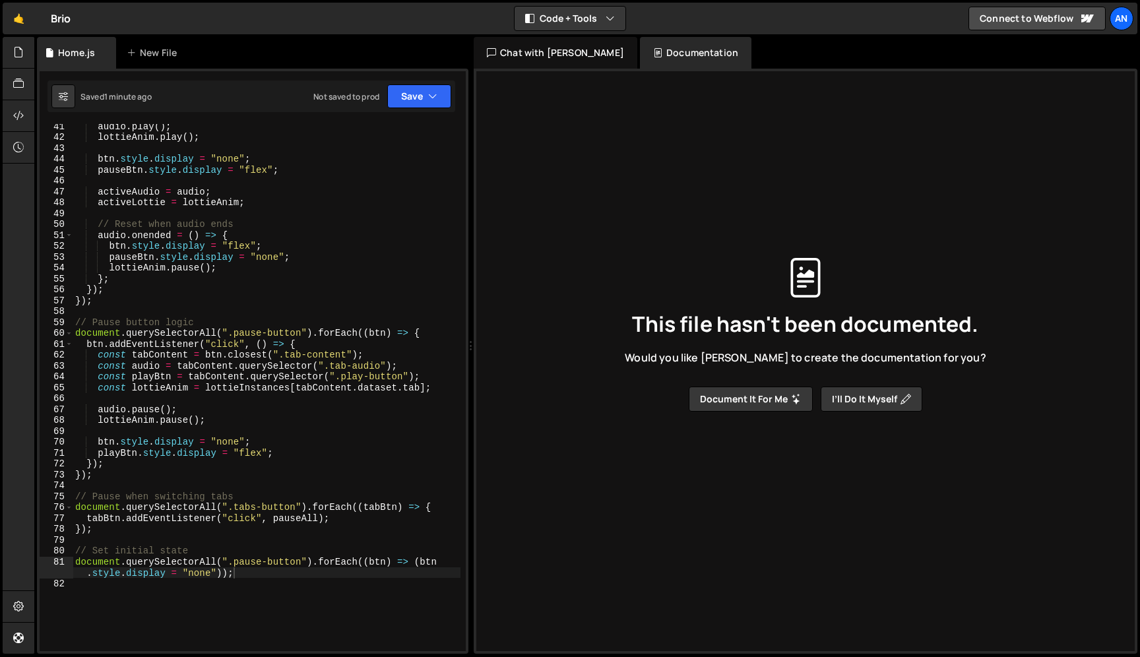
click at [318, 255] on div "audio . play ( ) ; lottieAnim . play ( ) ; btn . style . display = "none" ; pau…" at bounding box center [267, 395] width 388 height 549
click at [18, 53] on icon at bounding box center [18, 52] width 11 height 15
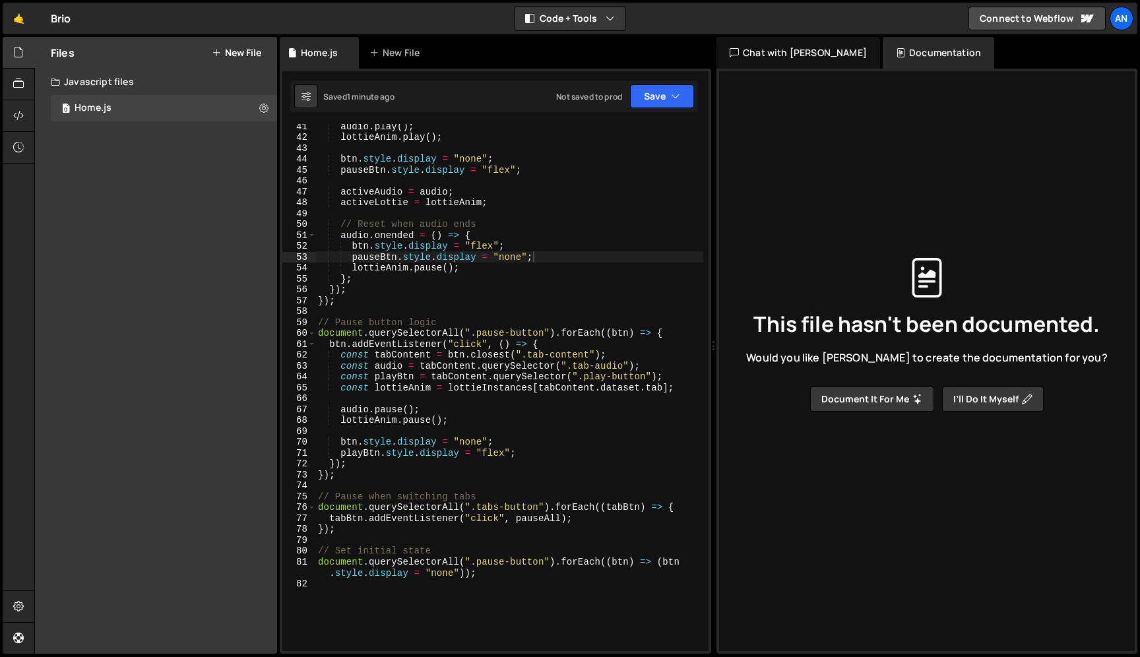
click at [442, 286] on div "audio . play ( ) ; lottieAnim . play ( ) ; btn . style . display = "none" ; pau…" at bounding box center [509, 395] width 388 height 549
click at [436, 301] on div "audio . play ( ) ; lottieAnim . play ( ) ; btn . style . display = "none" ; pau…" at bounding box center [509, 395] width 388 height 549
type textarea "});"
